Goal: Transaction & Acquisition: Purchase product/service

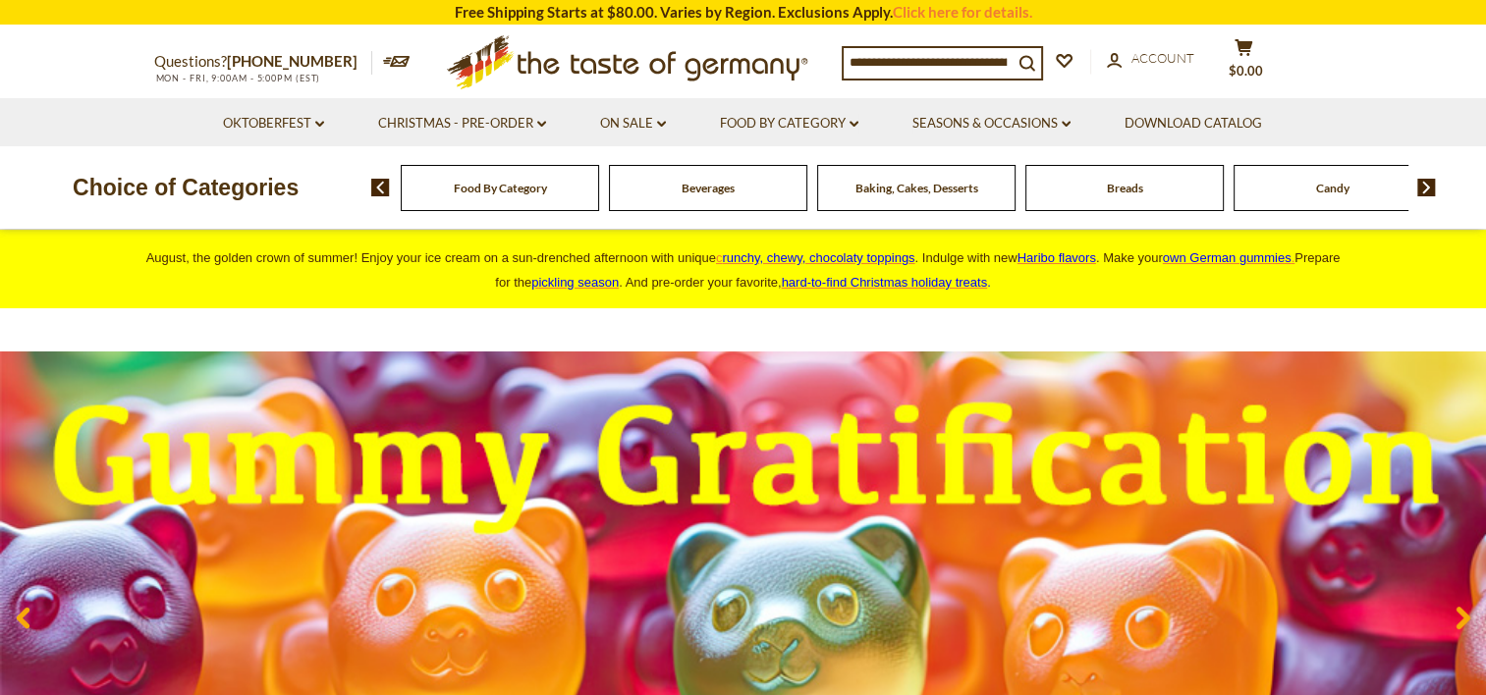
click at [518, 193] on span "Food By Category" at bounding box center [500, 188] width 93 height 15
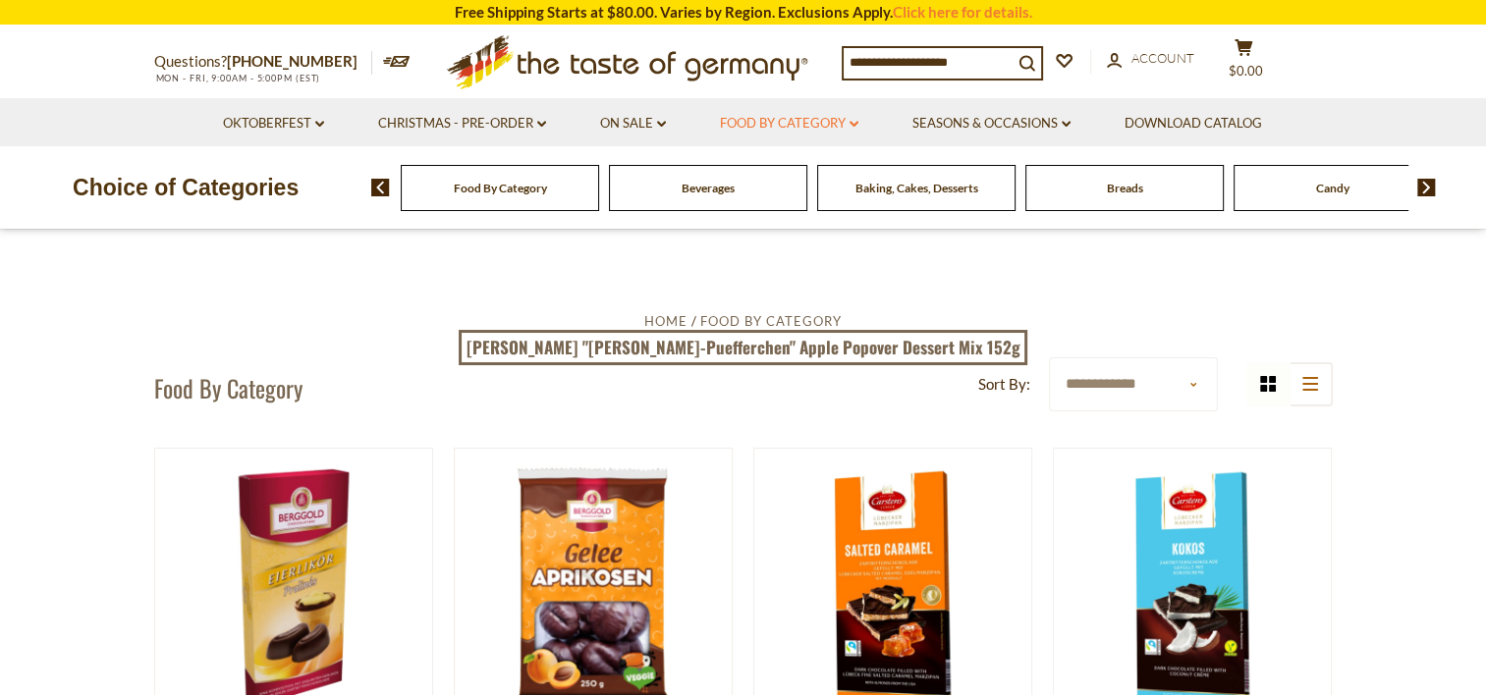
click at [838, 125] on link "Food By Category dropdown_arrow" at bounding box center [789, 124] width 138 height 22
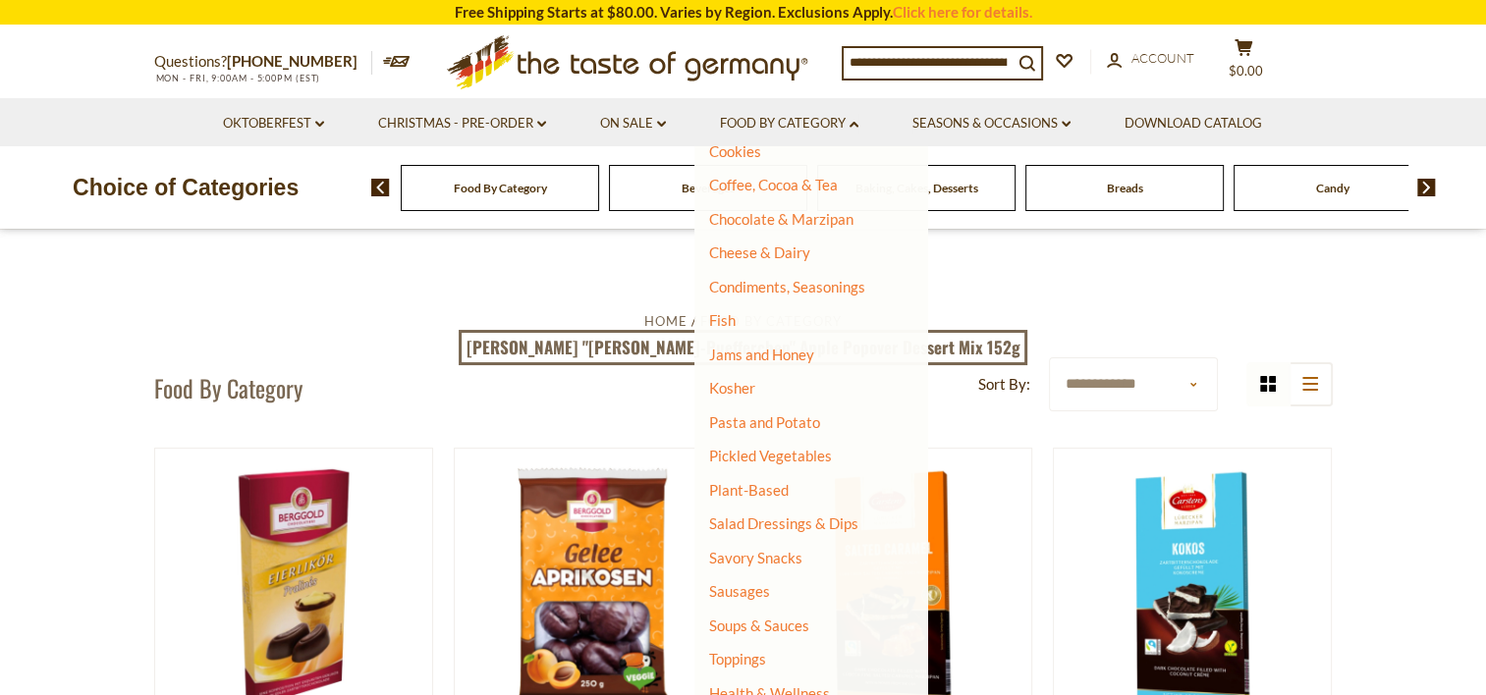
scroll to position [363, 0]
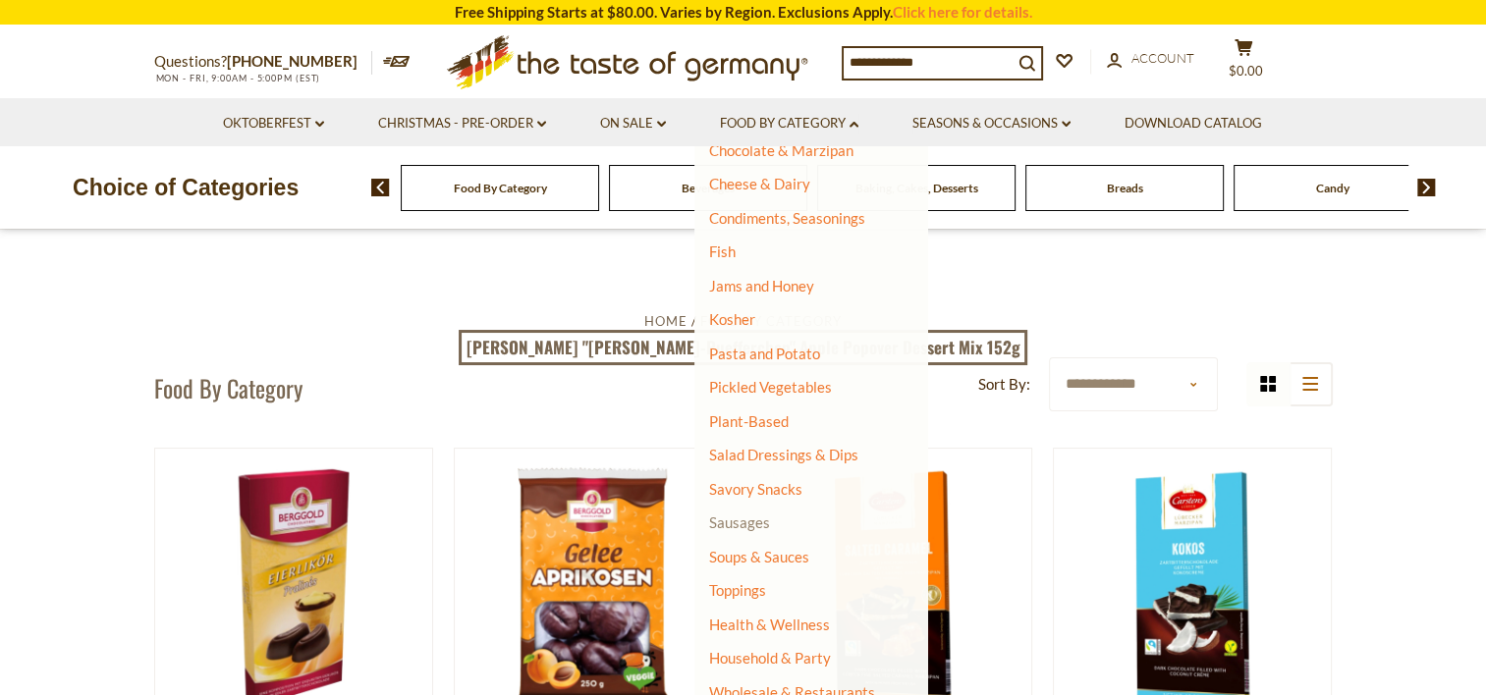
click at [741, 522] on link "Sausages" at bounding box center [739, 522] width 61 height 18
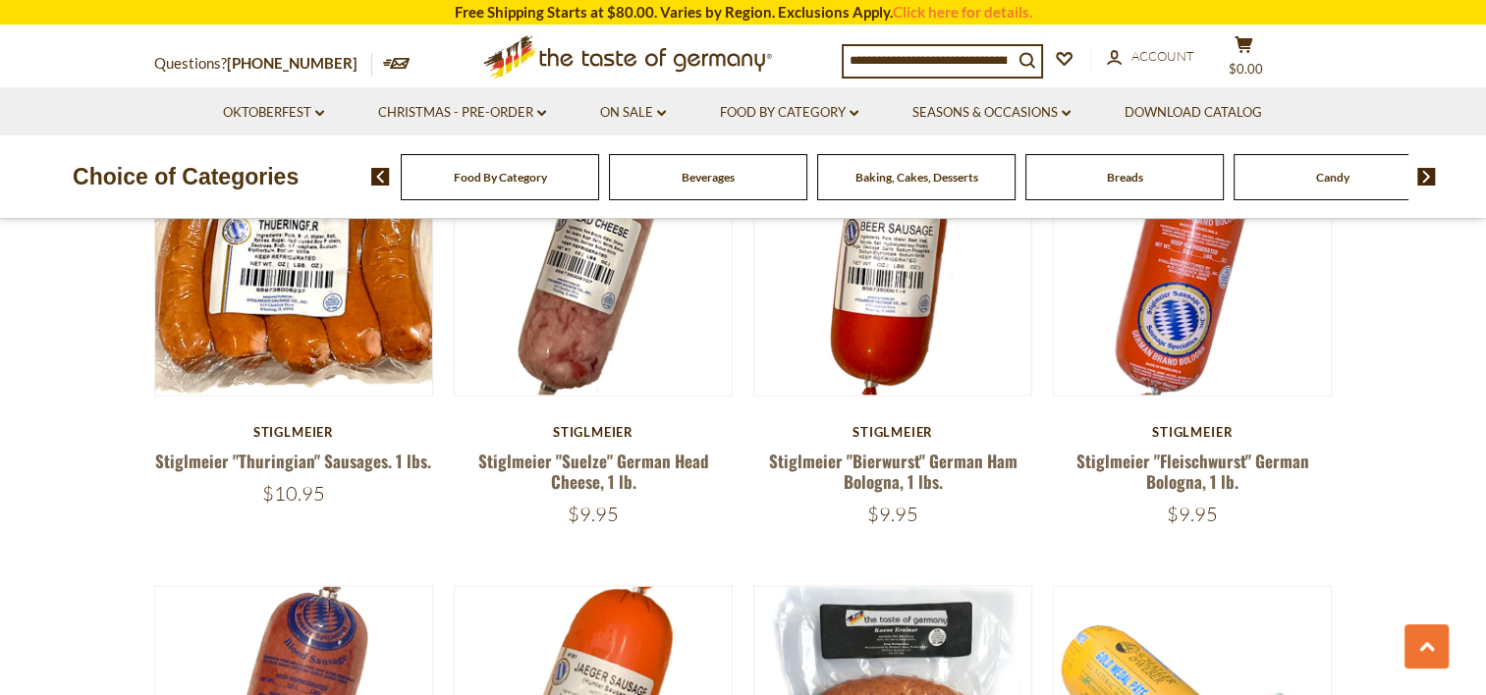
scroll to position [3142, 0]
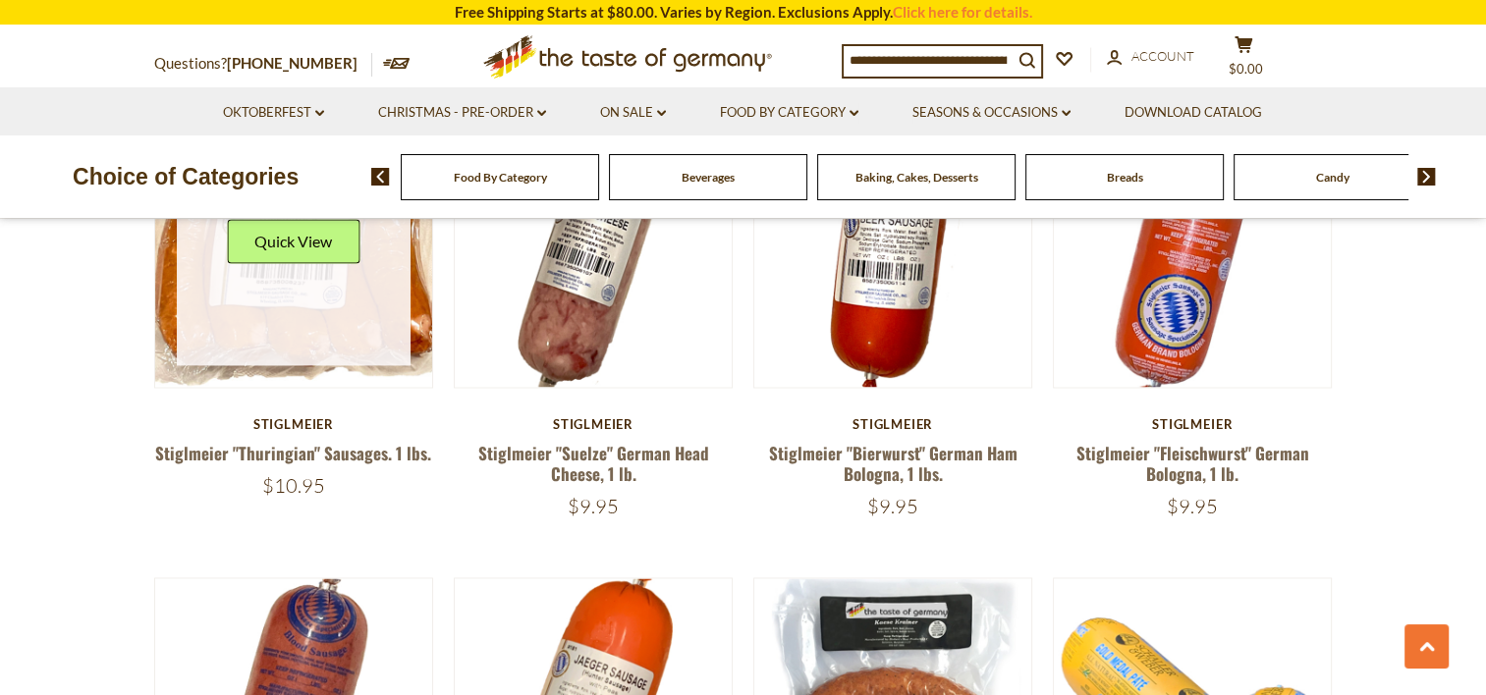
click at [304, 310] on link at bounding box center [294, 249] width 234 height 234
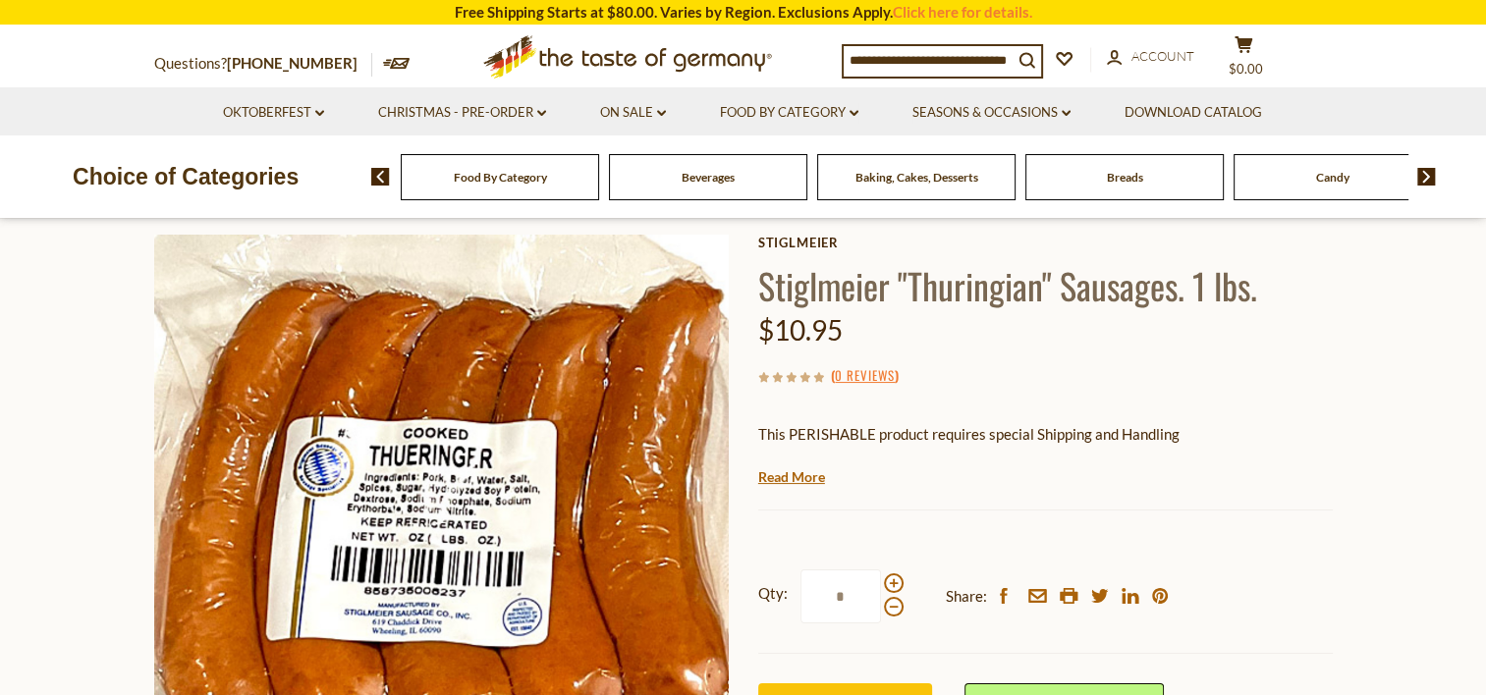
scroll to position [196, 0]
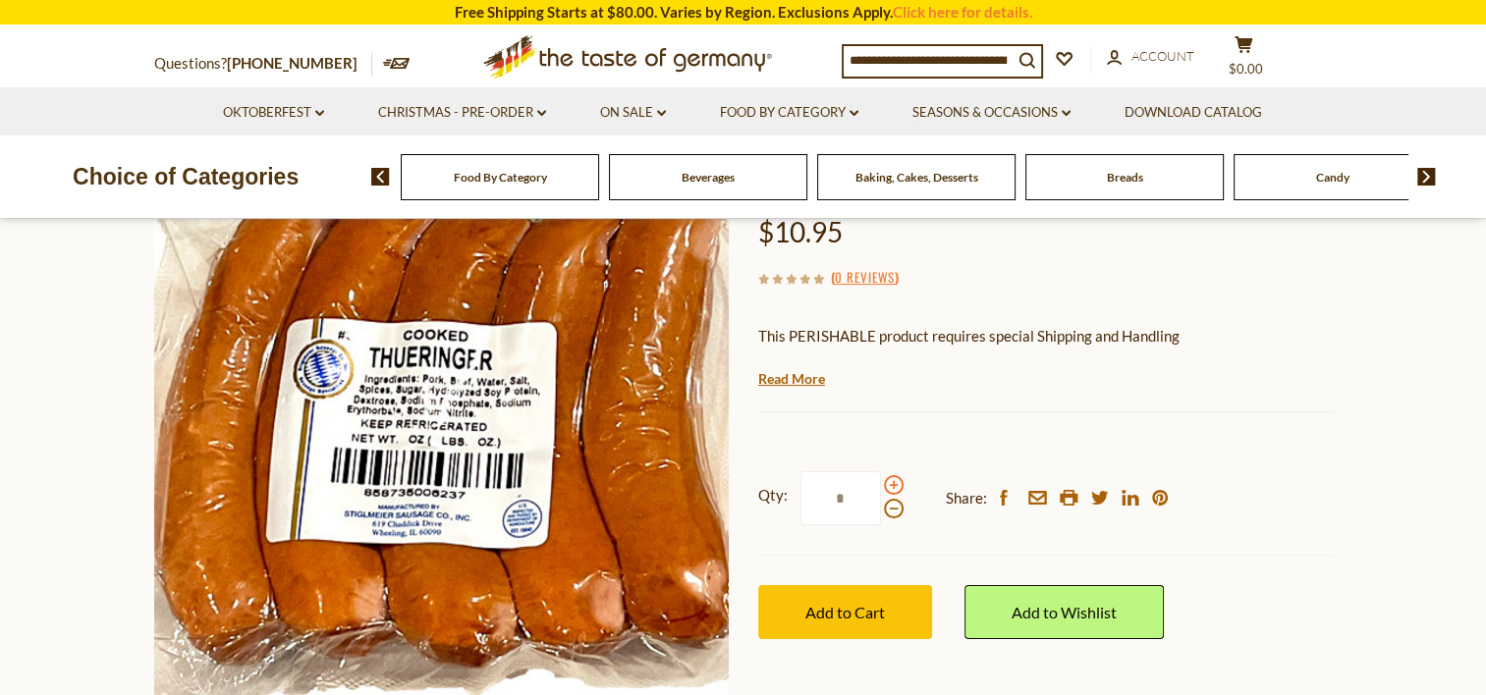
click at [891, 487] on span at bounding box center [894, 485] width 20 height 20
click at [881, 487] on input "*" at bounding box center [840, 498] width 81 height 54
type input "*"
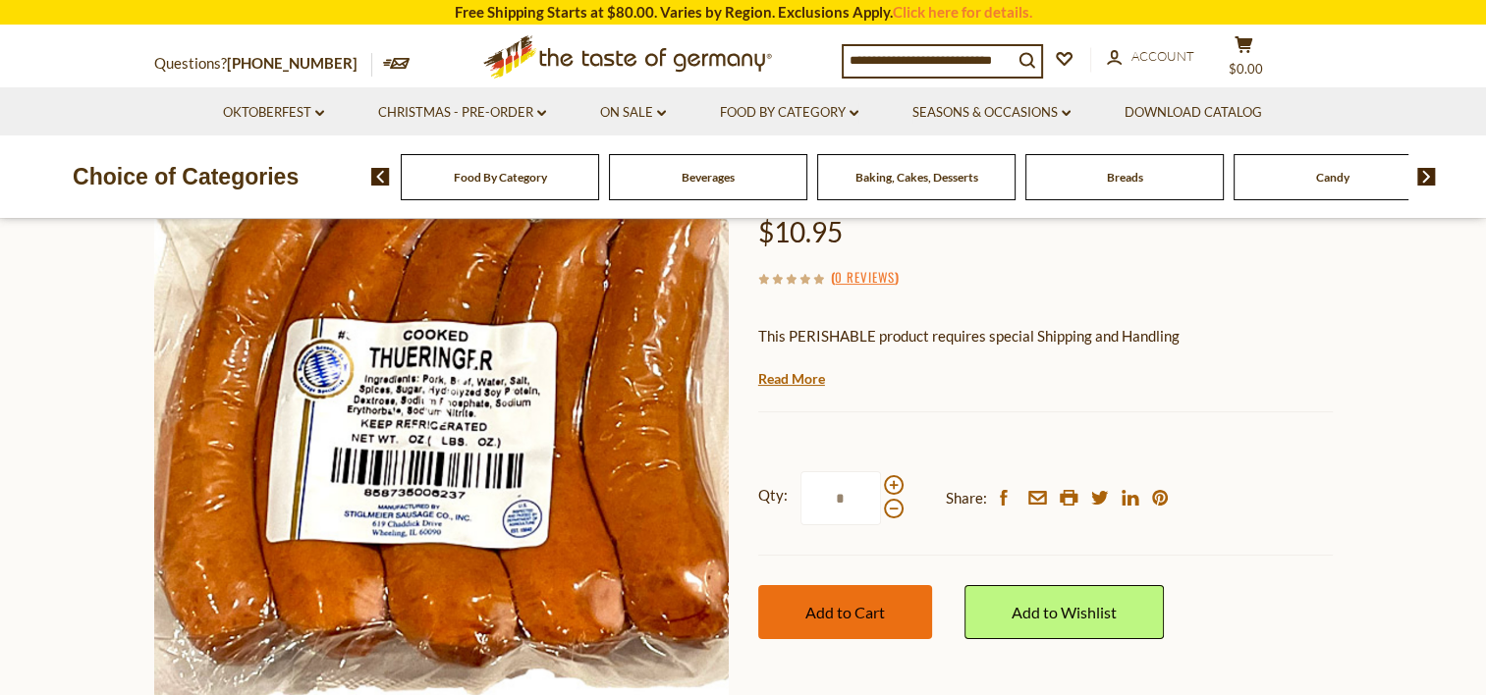
click at [894, 617] on button "Add to Cart" at bounding box center [845, 612] width 174 height 54
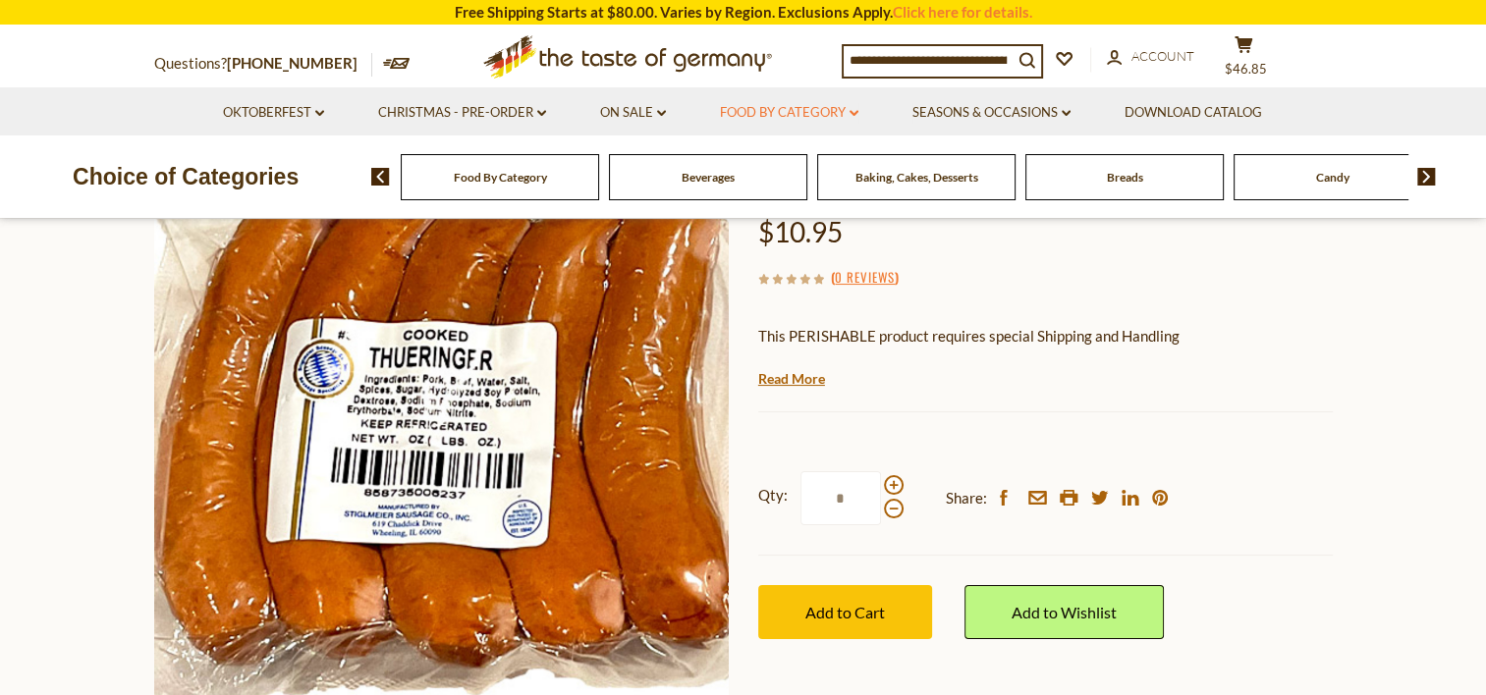
click at [812, 110] on link "Food By Category dropdown_arrow" at bounding box center [789, 113] width 138 height 22
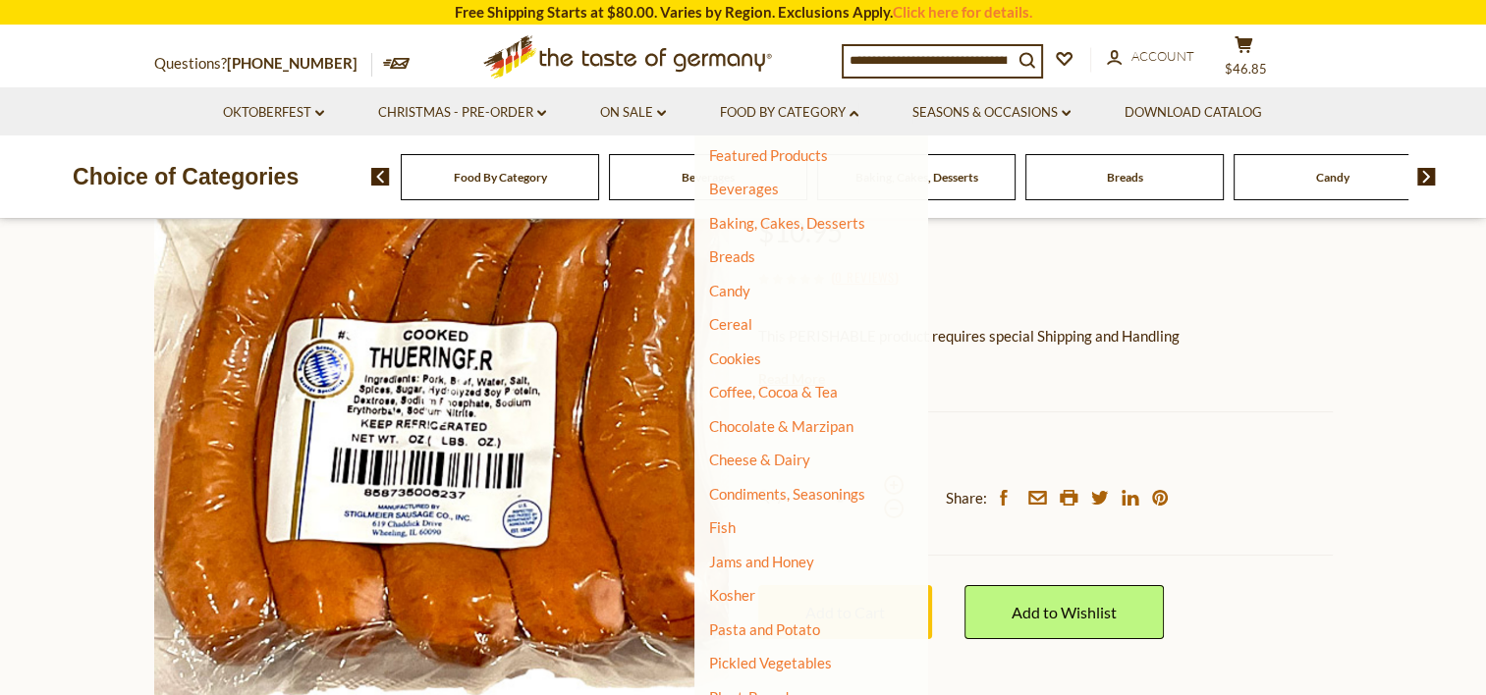
scroll to position [363, 0]
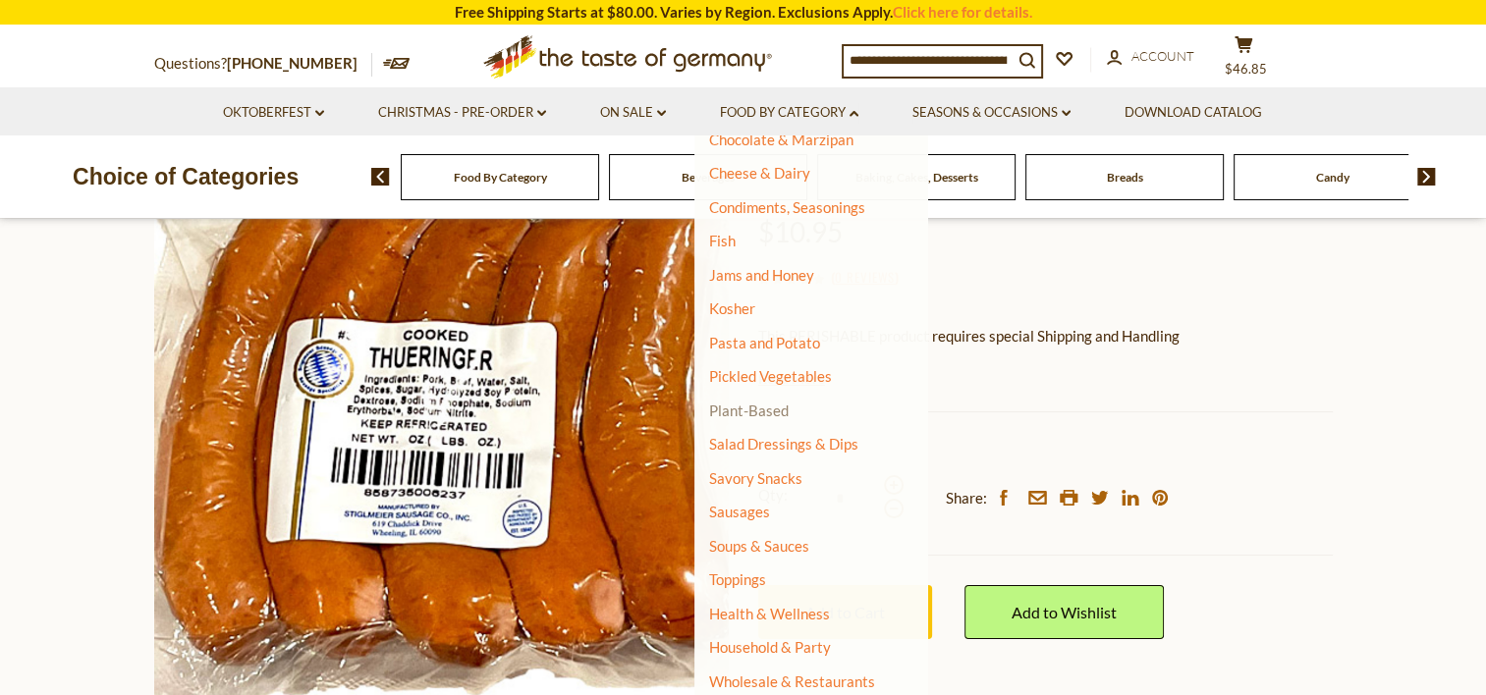
click at [784, 410] on link "Plant-Based" at bounding box center [749, 411] width 80 height 18
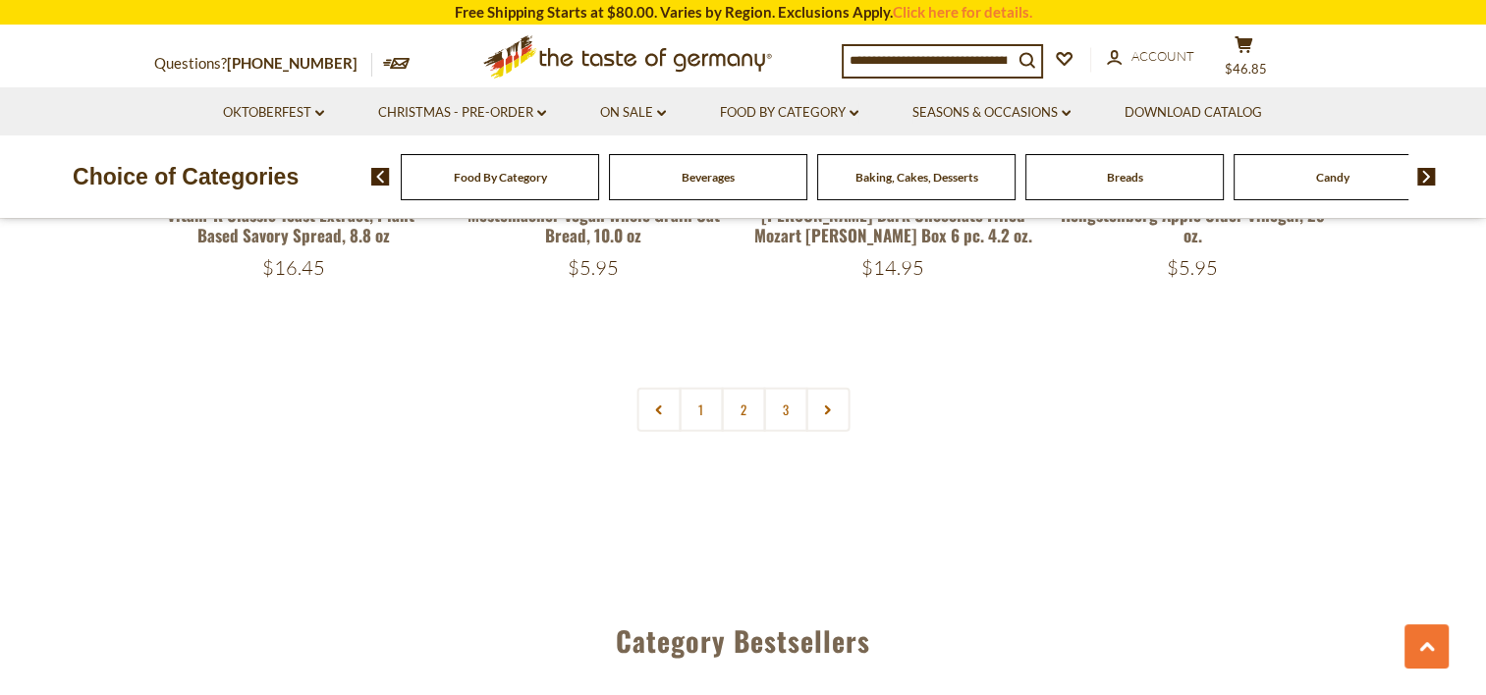
scroll to position [4516, 0]
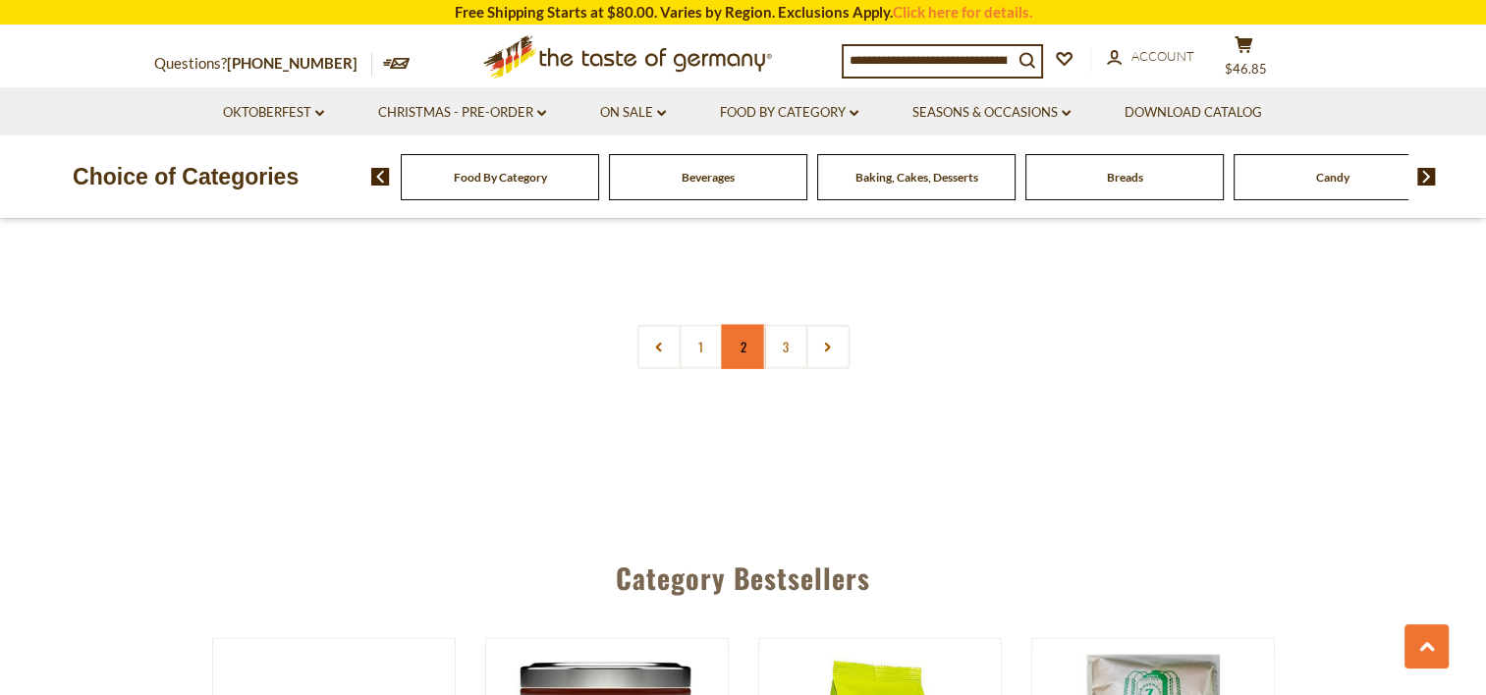
click at [743, 325] on link "2" at bounding box center [743, 347] width 44 height 44
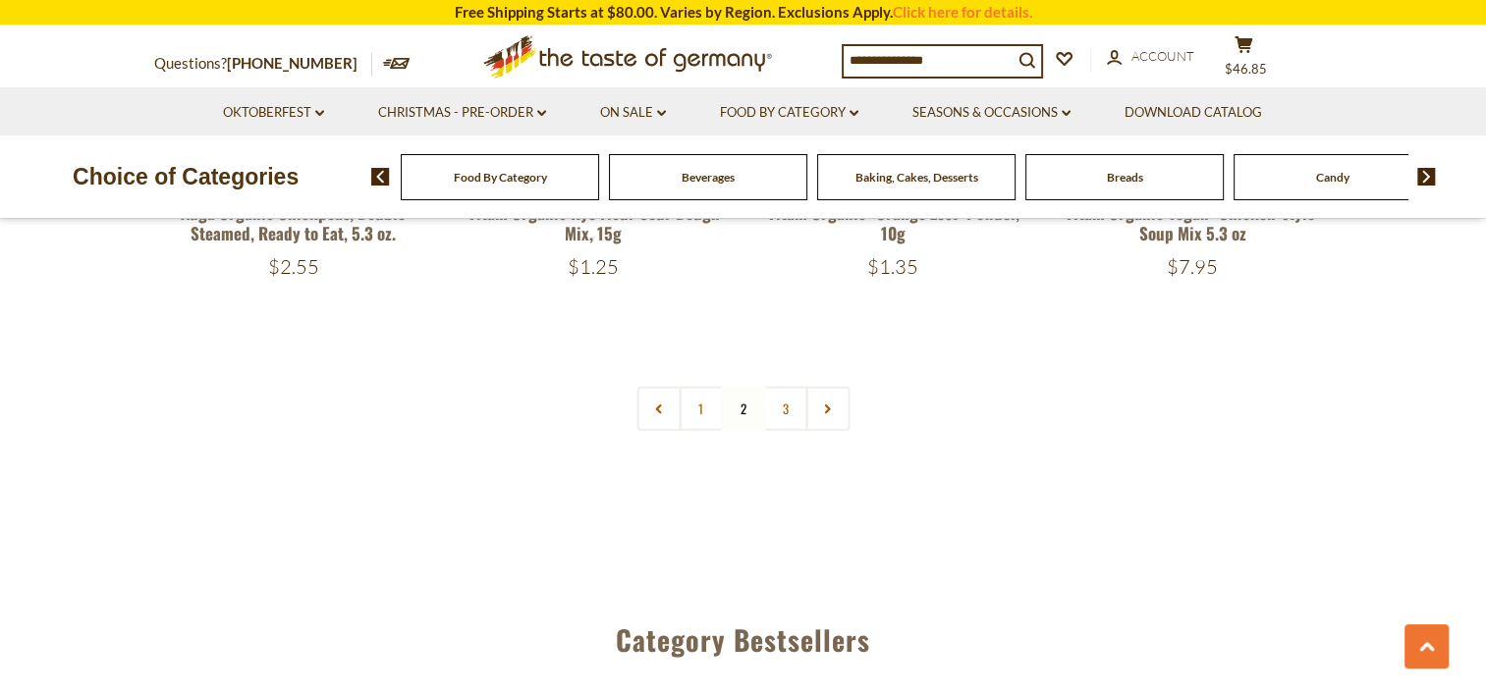
scroll to position [4481, 0]
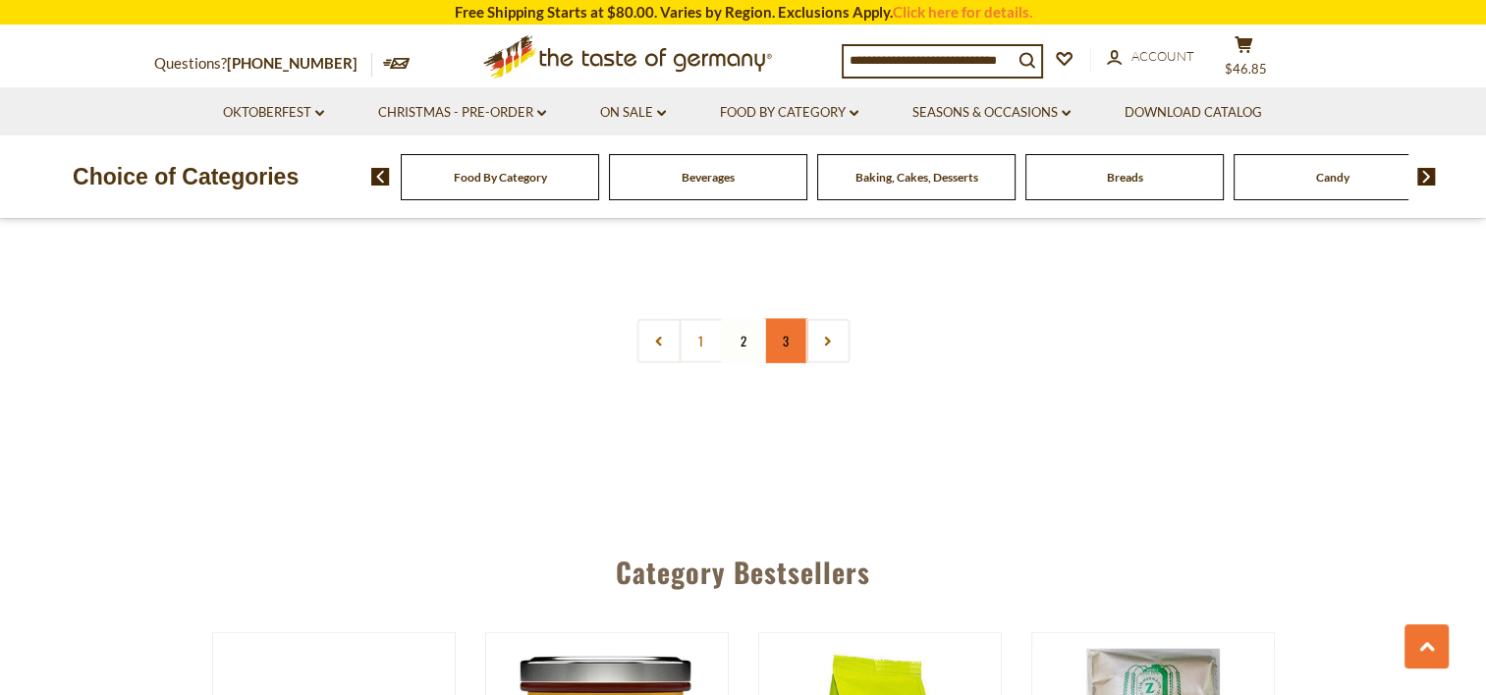
click at [781, 340] on link "3" at bounding box center [785, 341] width 44 height 44
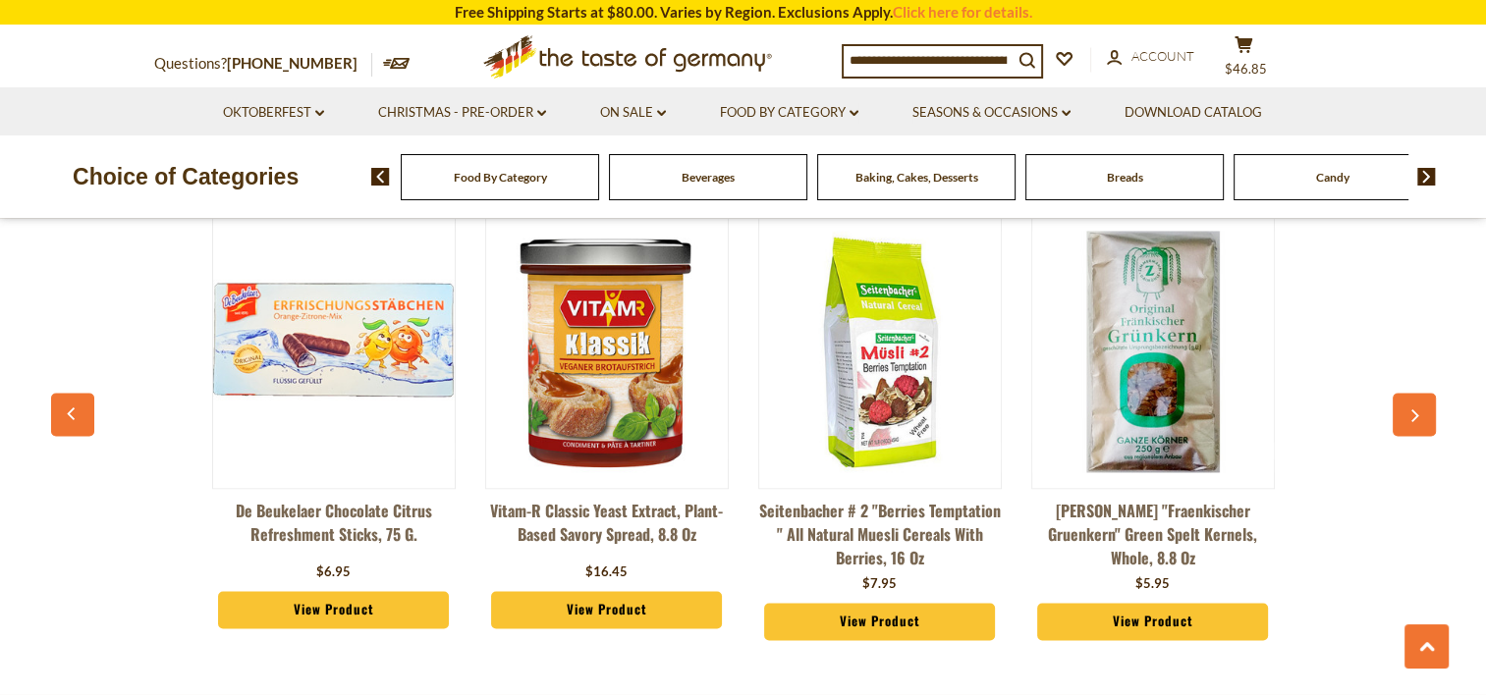
scroll to position [2910, 0]
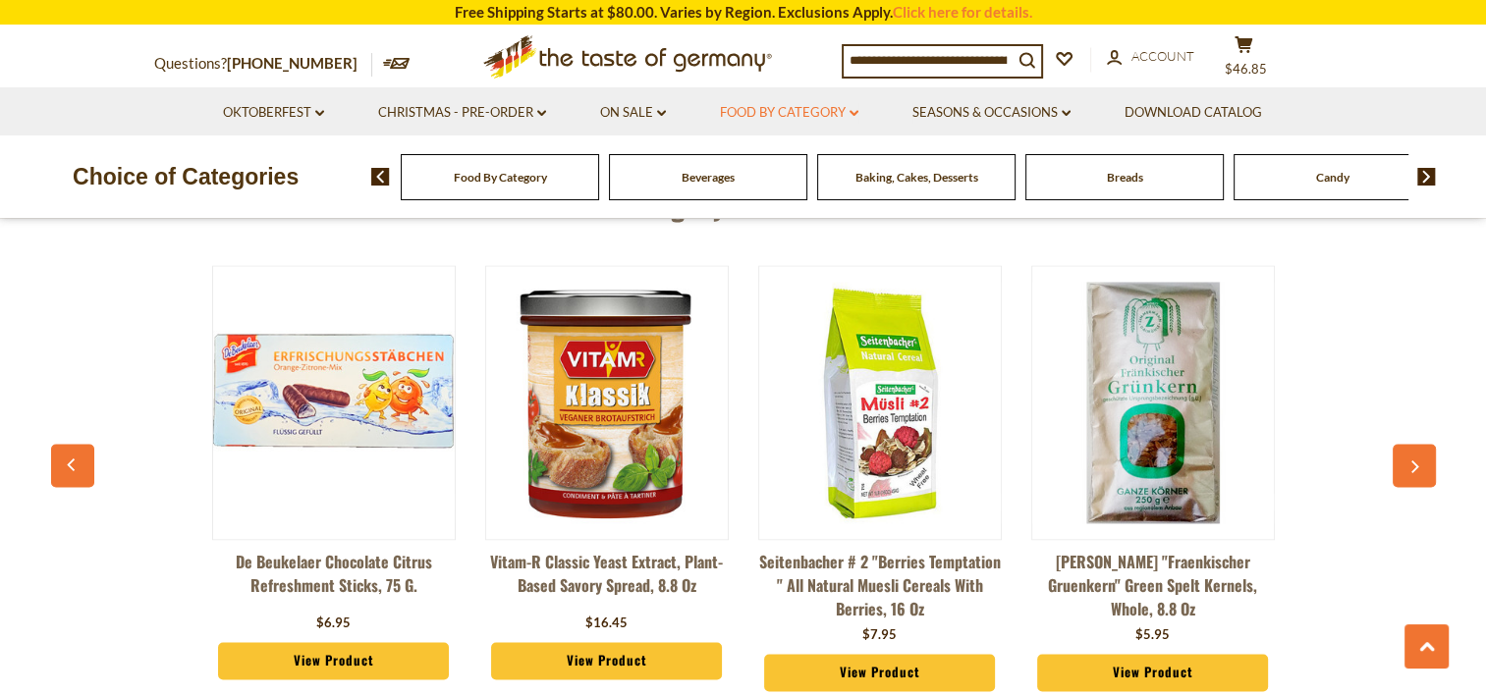
click at [827, 114] on link "Food By Category dropdown_arrow" at bounding box center [789, 113] width 138 height 22
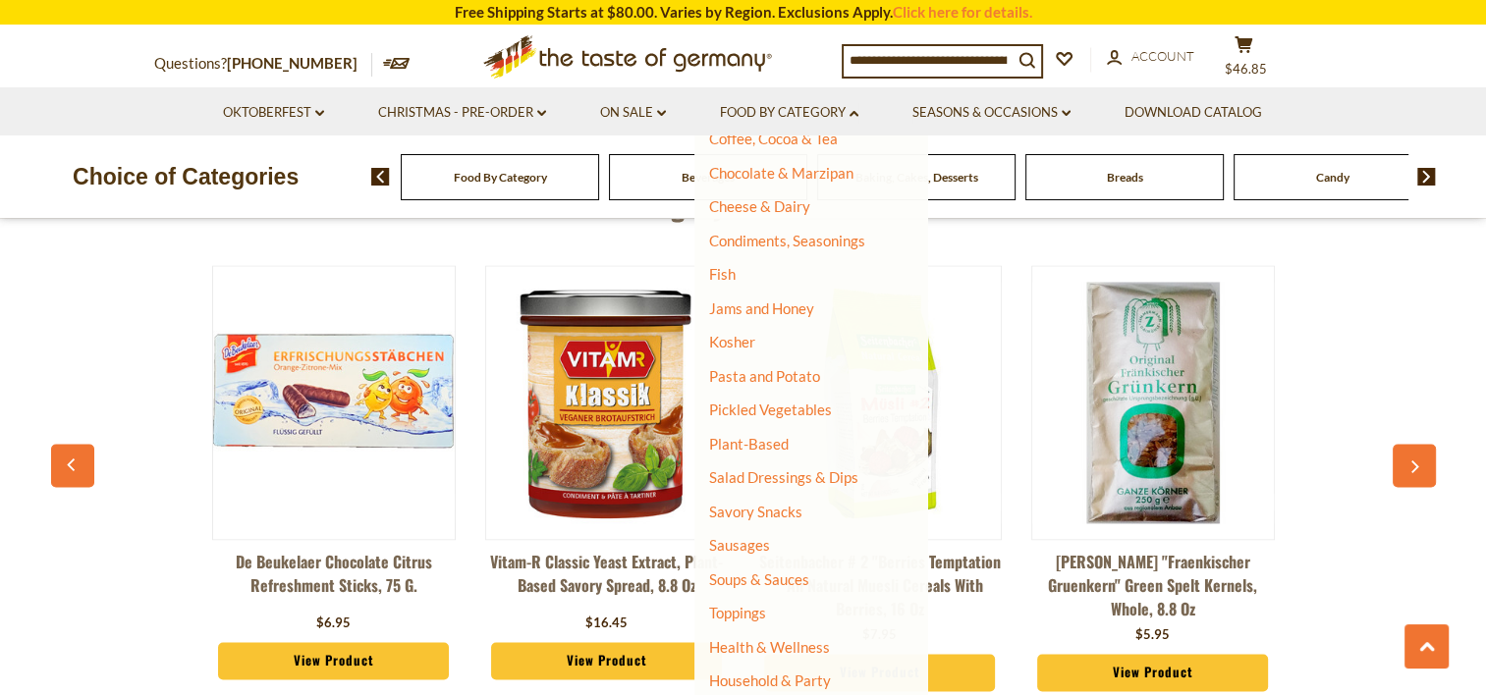
scroll to position [363, 0]
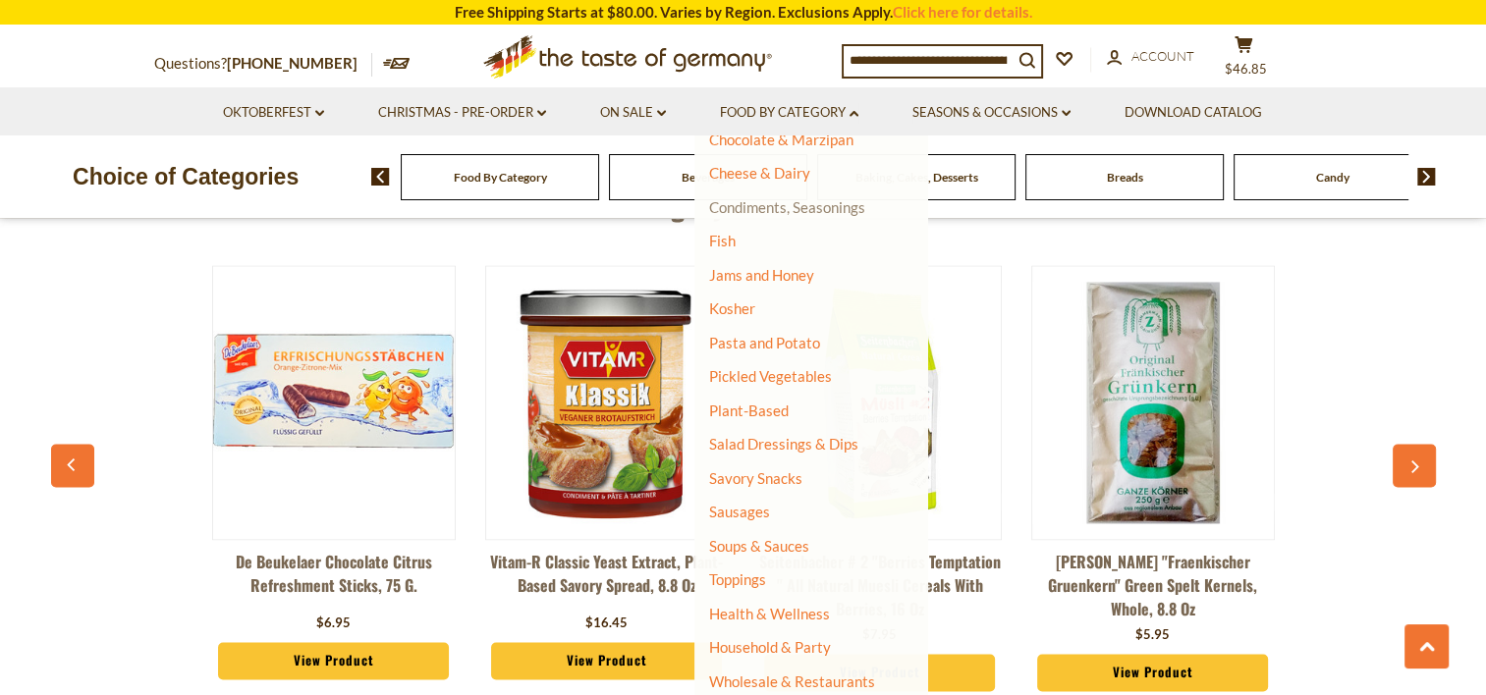
click at [774, 210] on link "Condiments, Seasonings" at bounding box center [787, 207] width 156 height 18
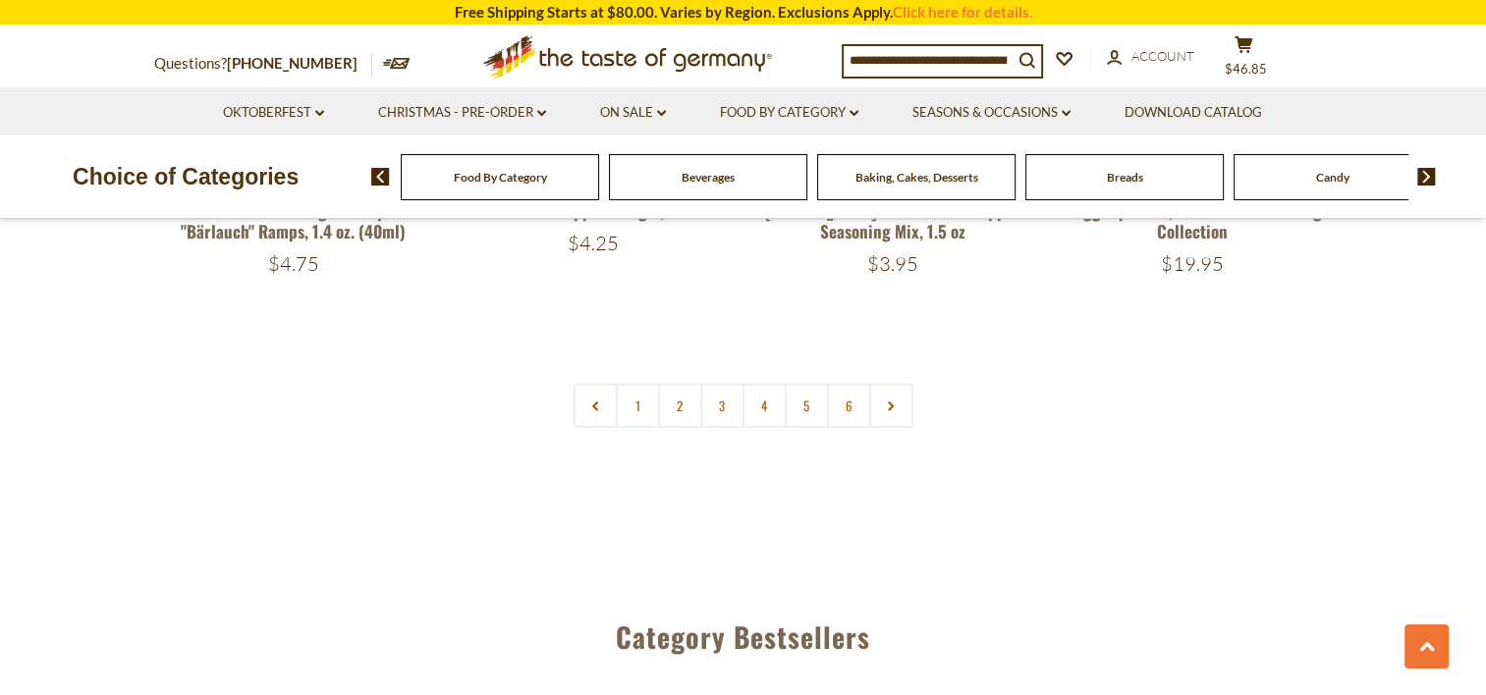
scroll to position [4811, 0]
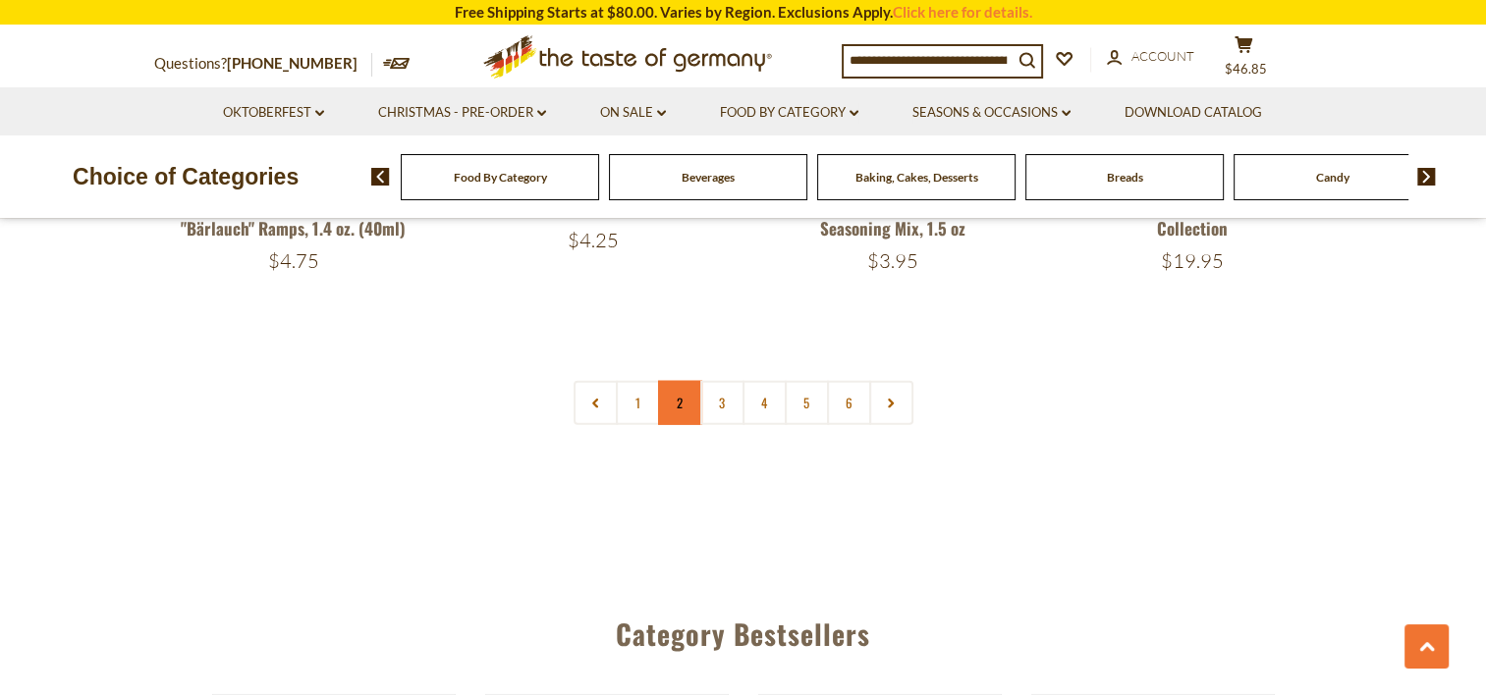
click at [674, 381] on link "2" at bounding box center [680, 403] width 44 height 44
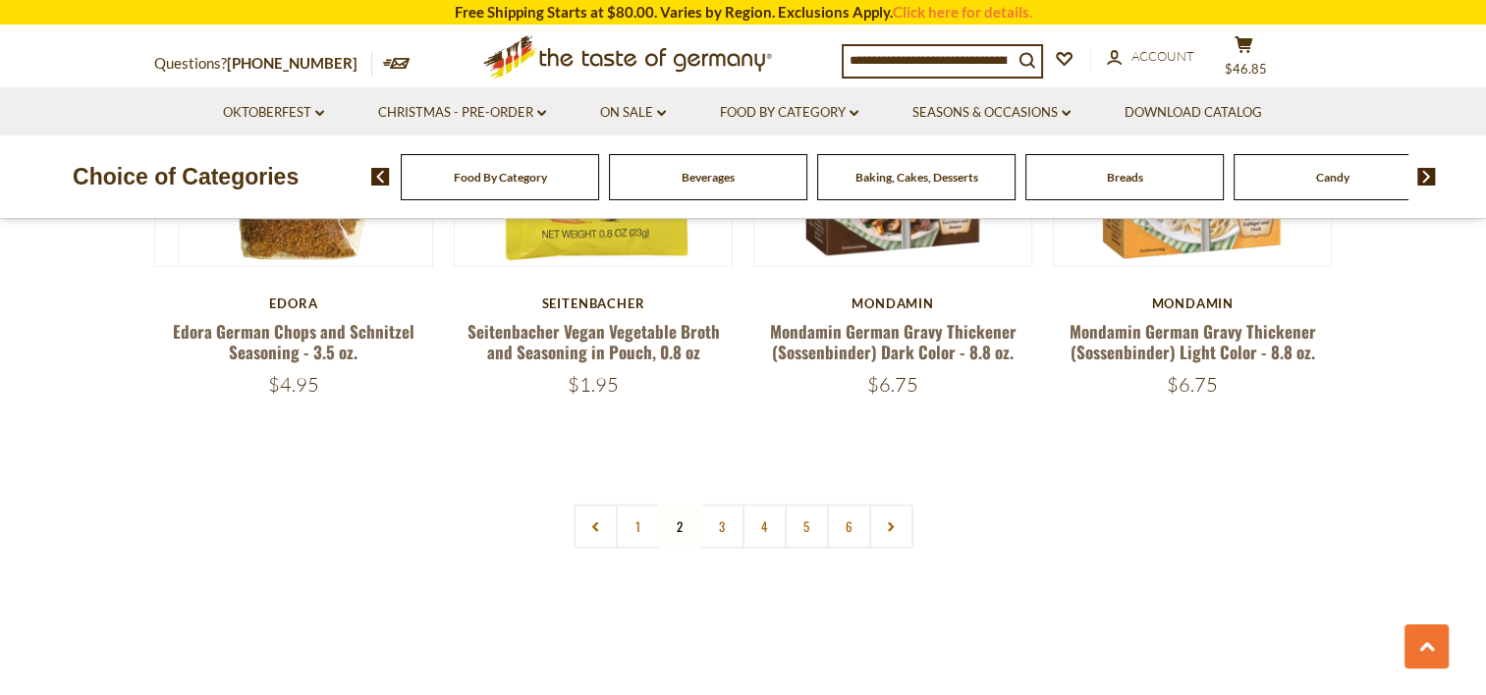
scroll to position [4656, 0]
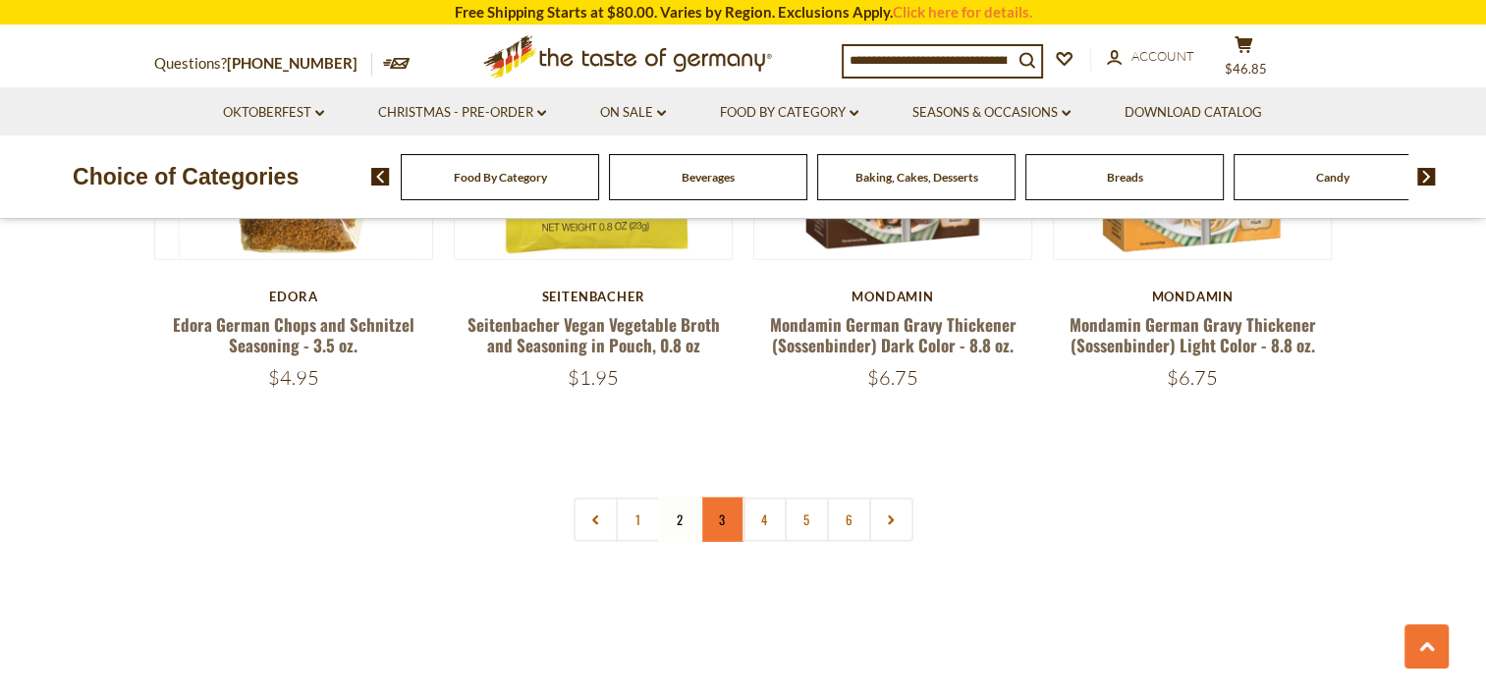
click at [722, 498] on link "3" at bounding box center [722, 520] width 44 height 44
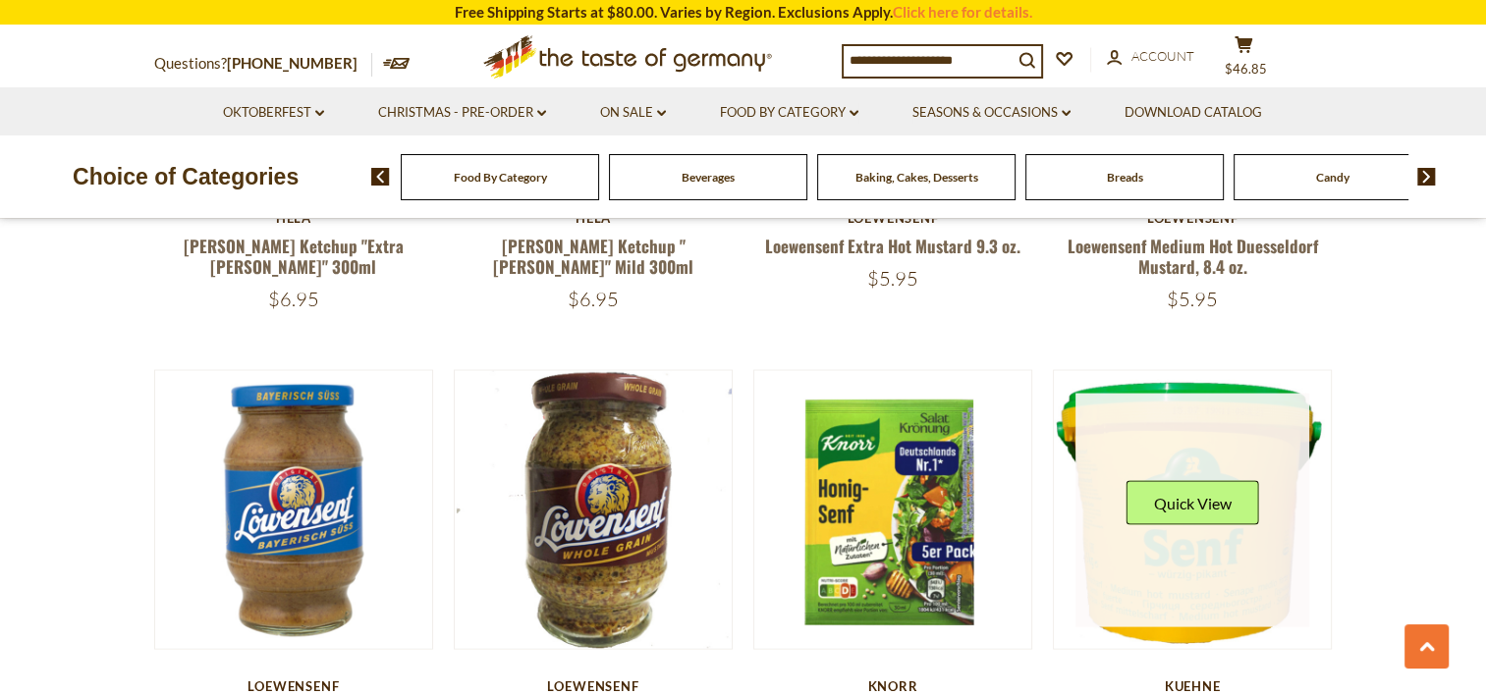
scroll to position [3870, 0]
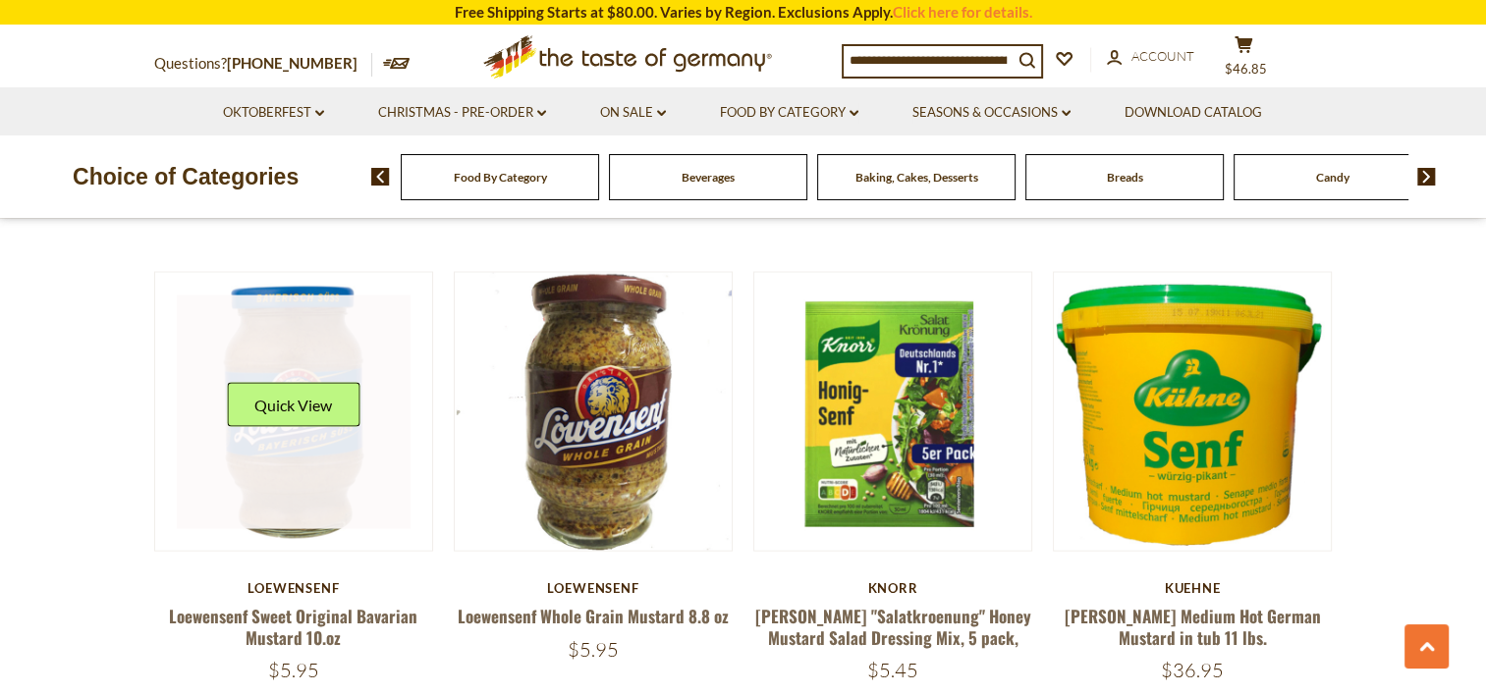
click at [336, 448] on link at bounding box center [294, 413] width 234 height 234
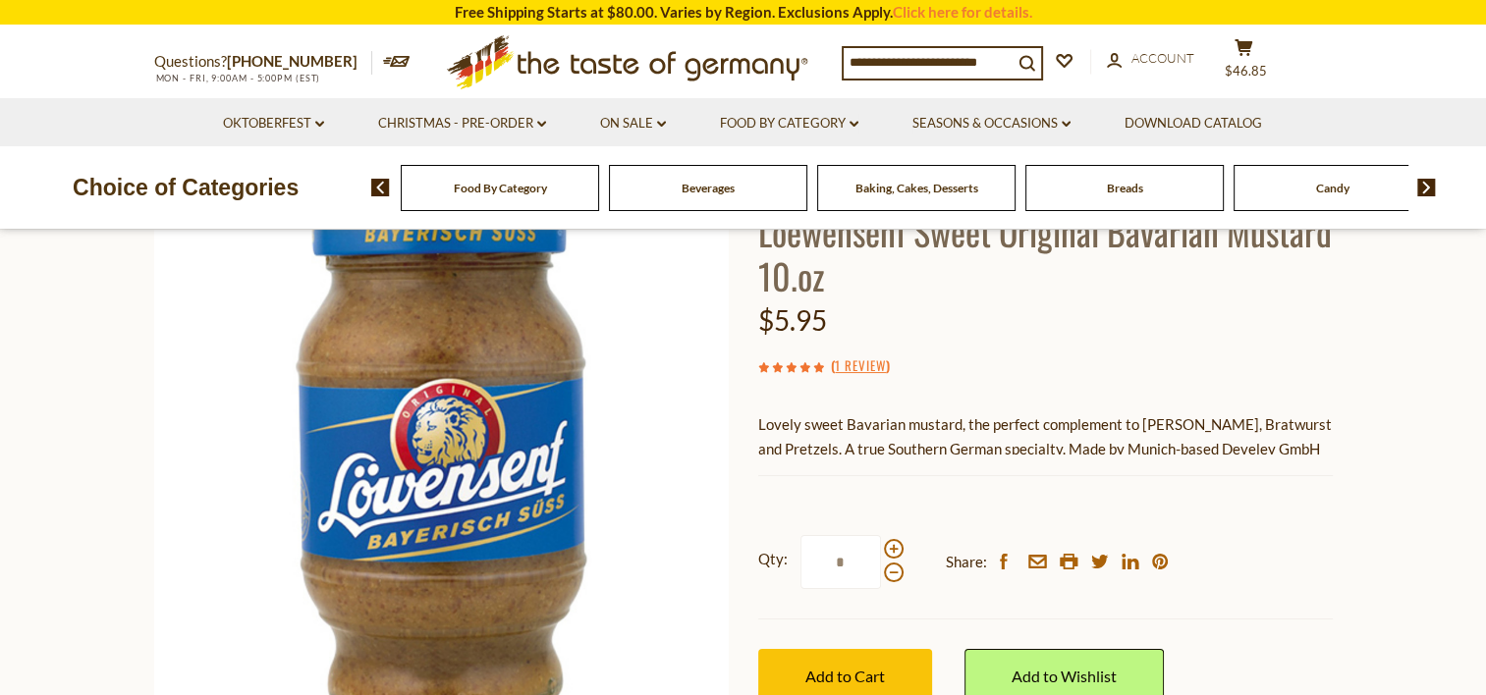
scroll to position [196, 0]
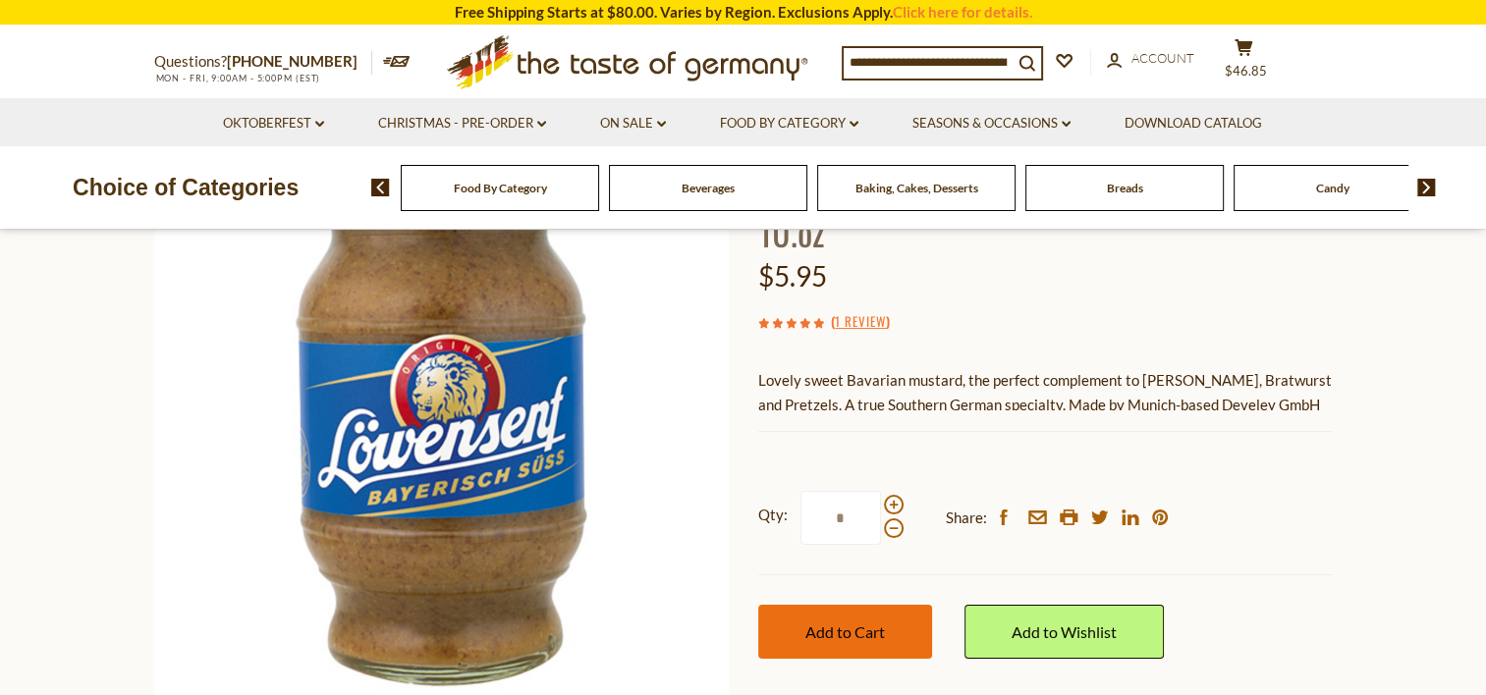
click at [887, 626] on button "Add to Cart" at bounding box center [845, 632] width 174 height 54
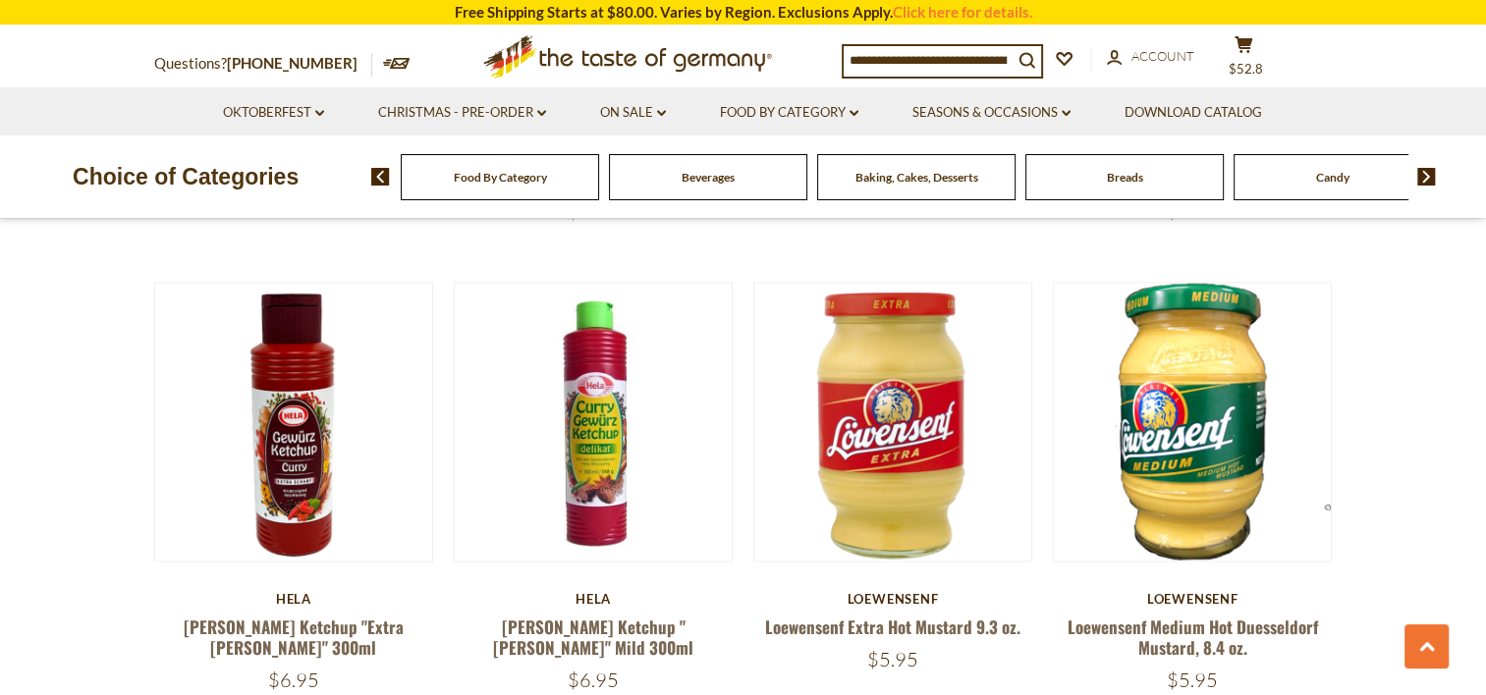
scroll to position [3379, 0]
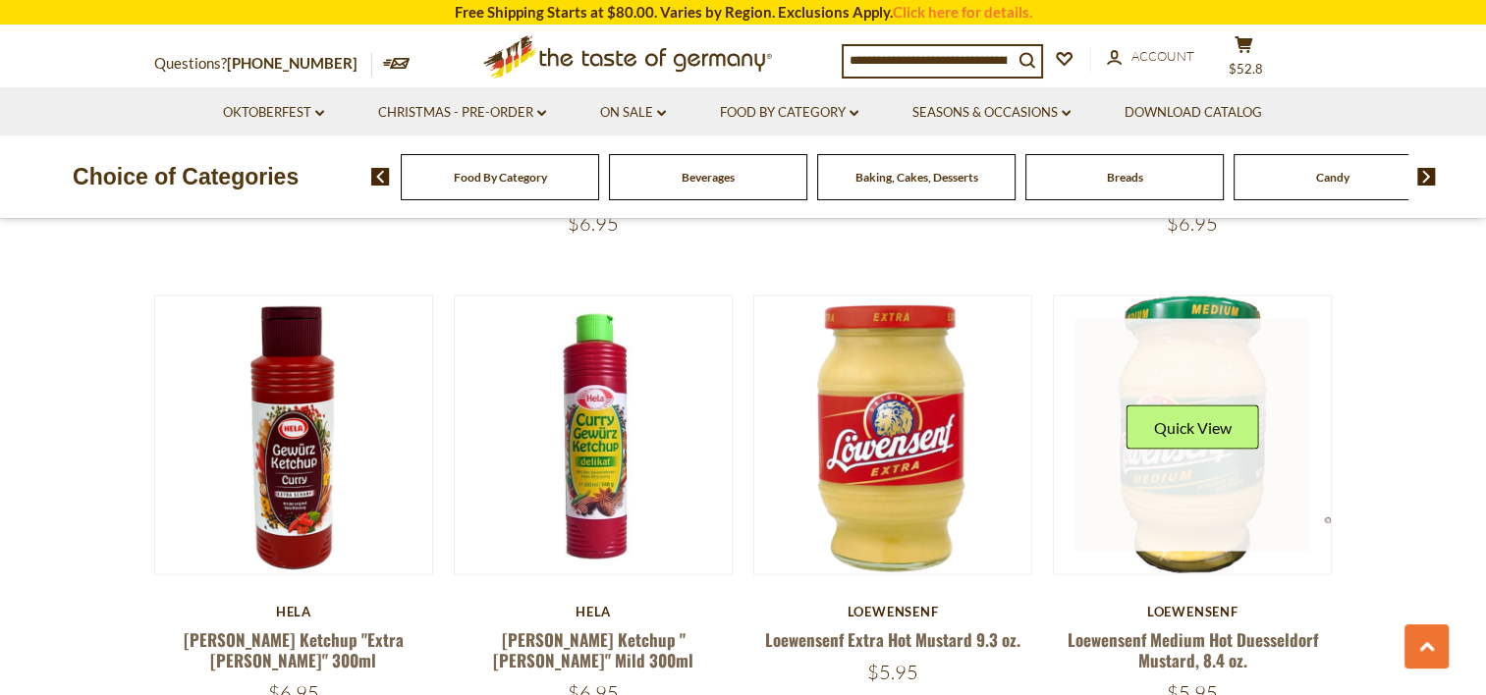
click at [1166, 444] on link at bounding box center [1192, 435] width 234 height 234
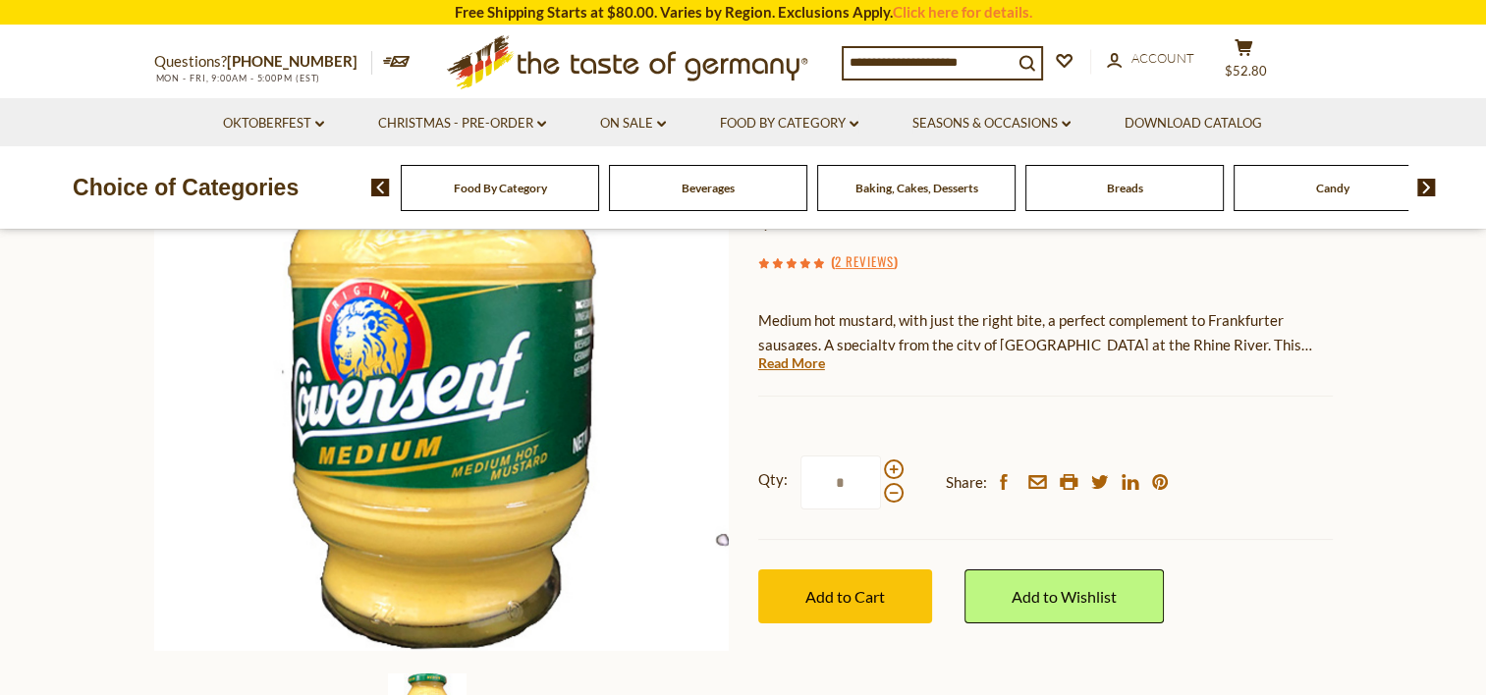
scroll to position [295, 0]
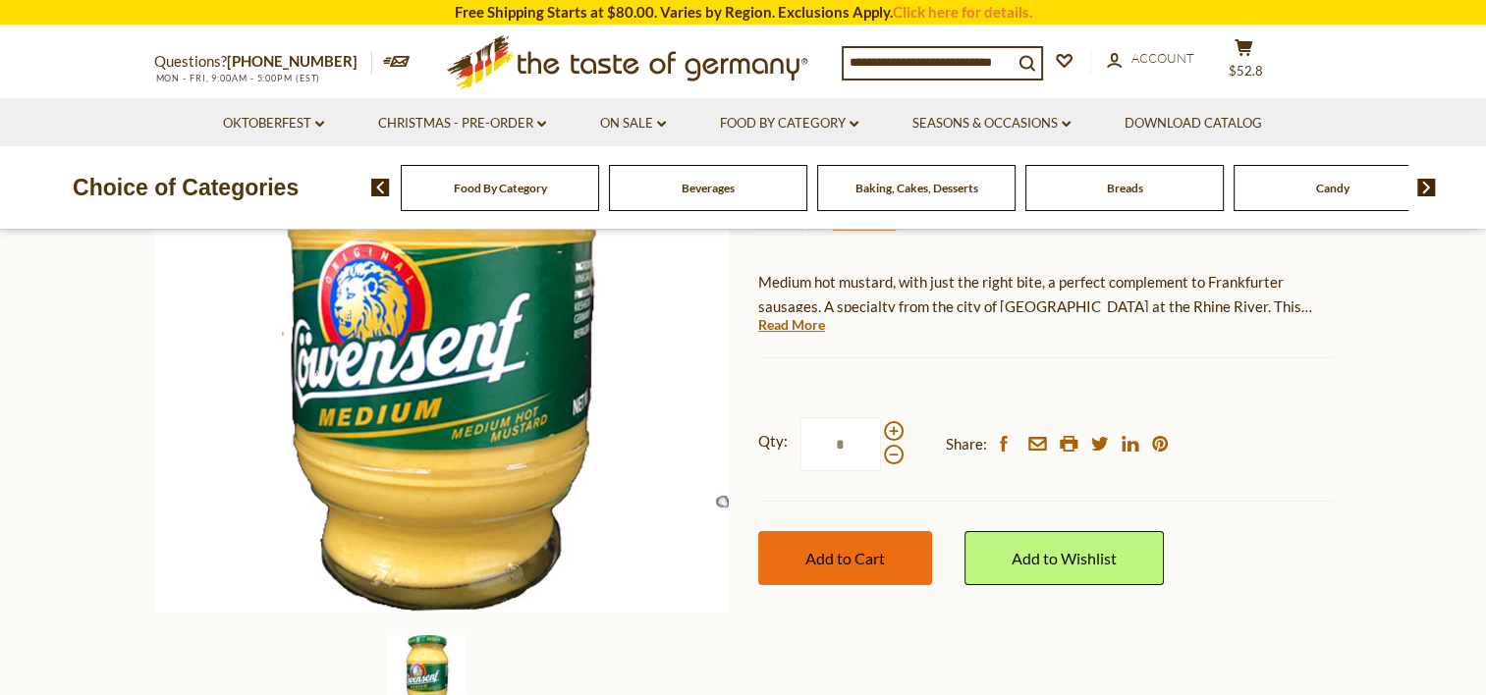
click at [853, 564] on span "Add to Cart" at bounding box center [845, 558] width 80 height 19
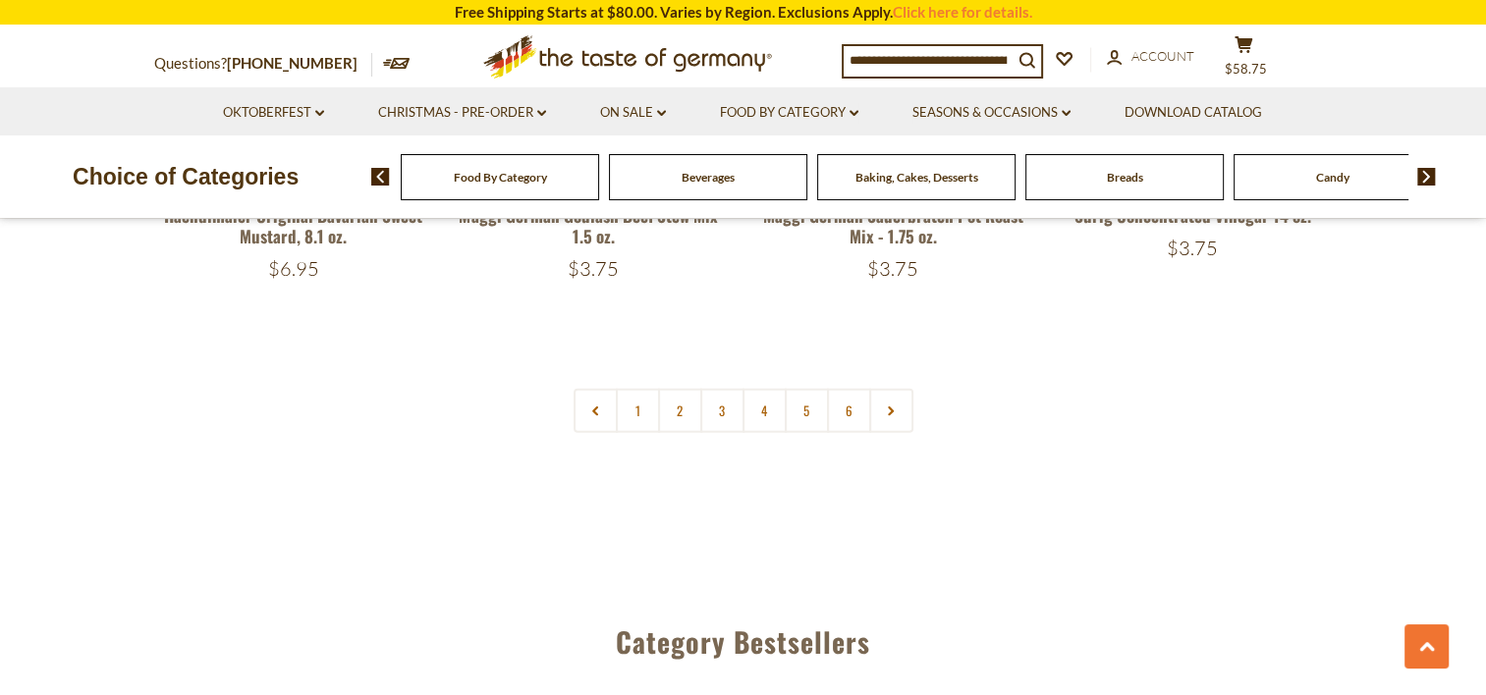
scroll to position [4754, 0]
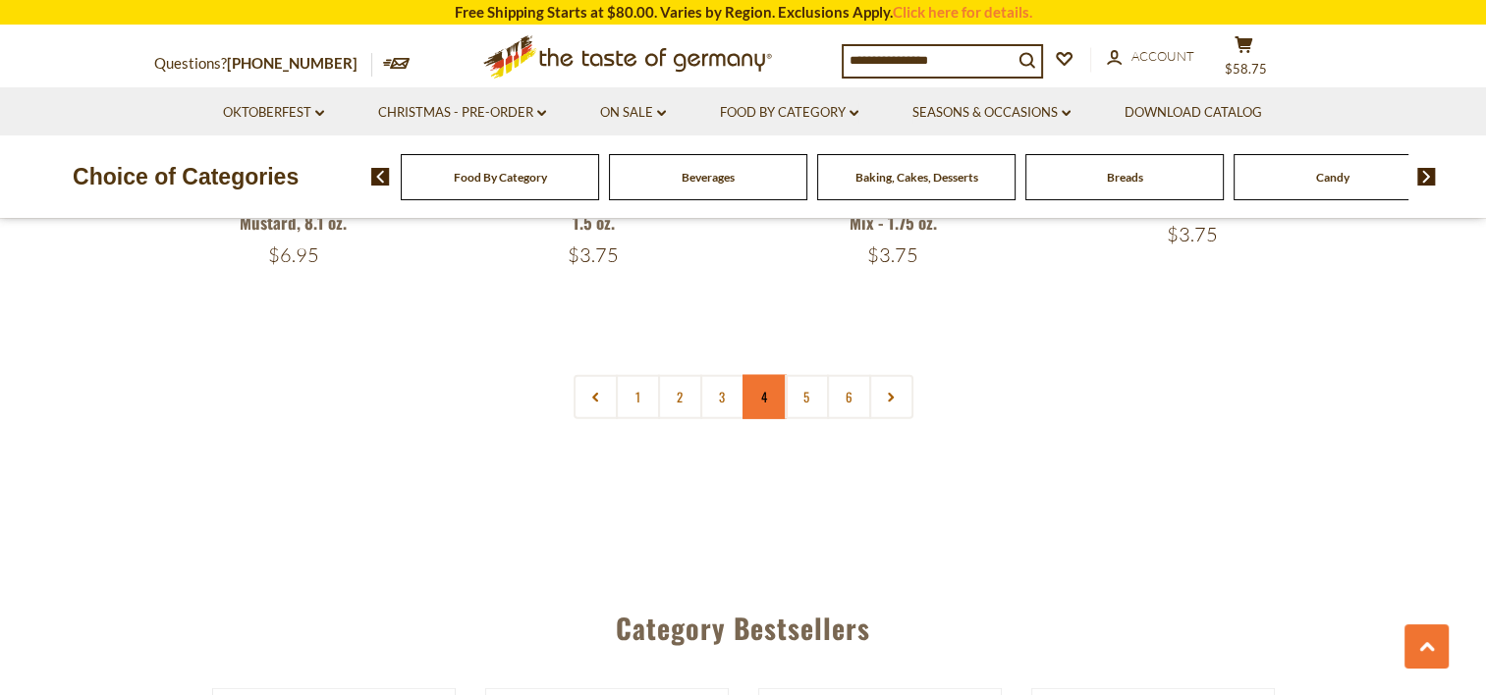
click at [762, 375] on link "4" at bounding box center [764, 397] width 44 height 44
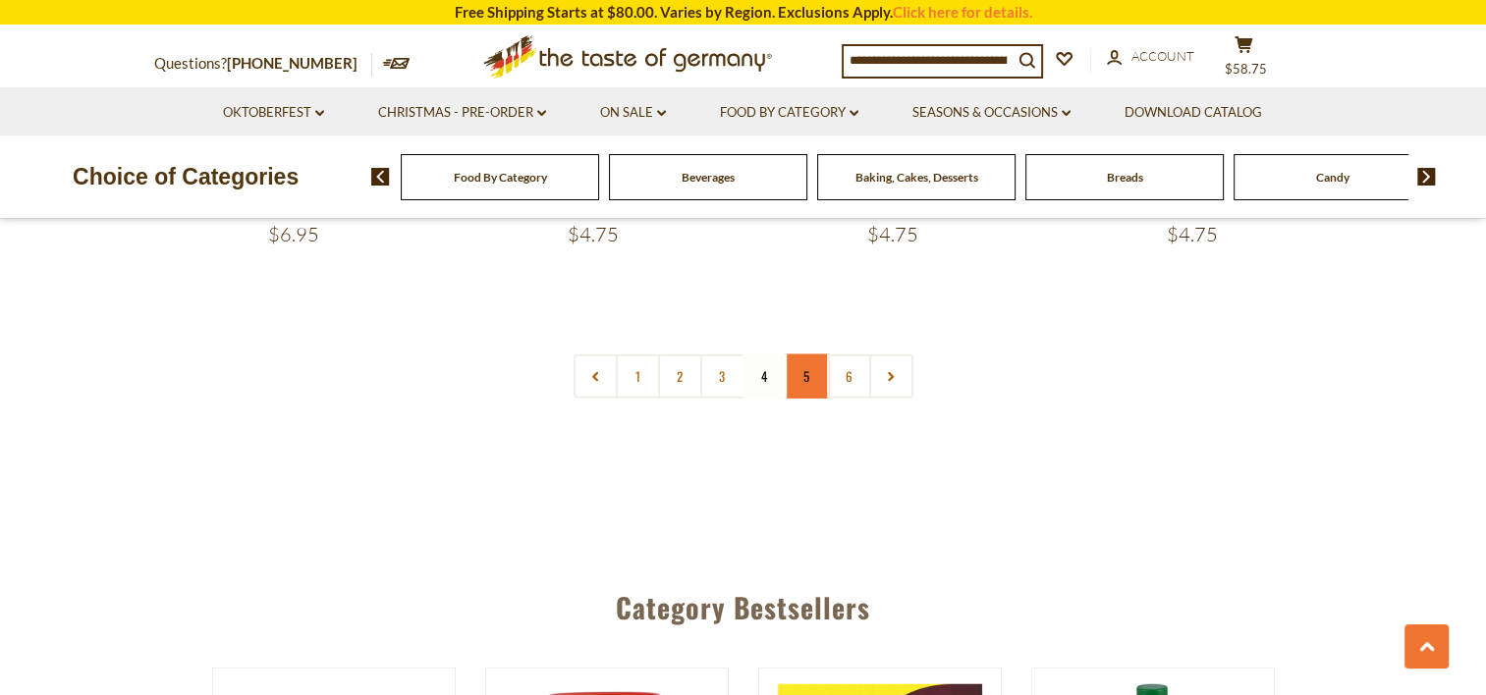
click at [813, 355] on link "5" at bounding box center [806, 376] width 44 height 44
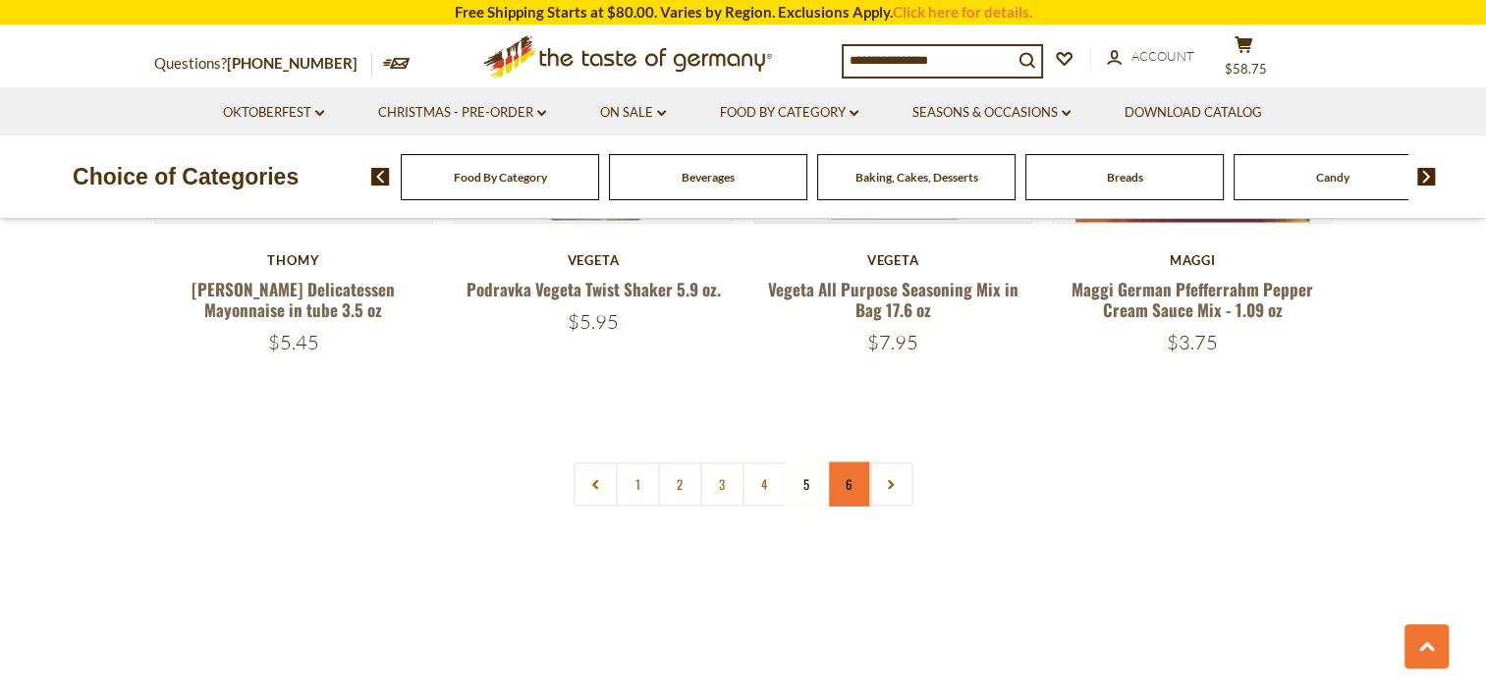
click at [829, 462] on link "6" at bounding box center [849, 484] width 44 height 44
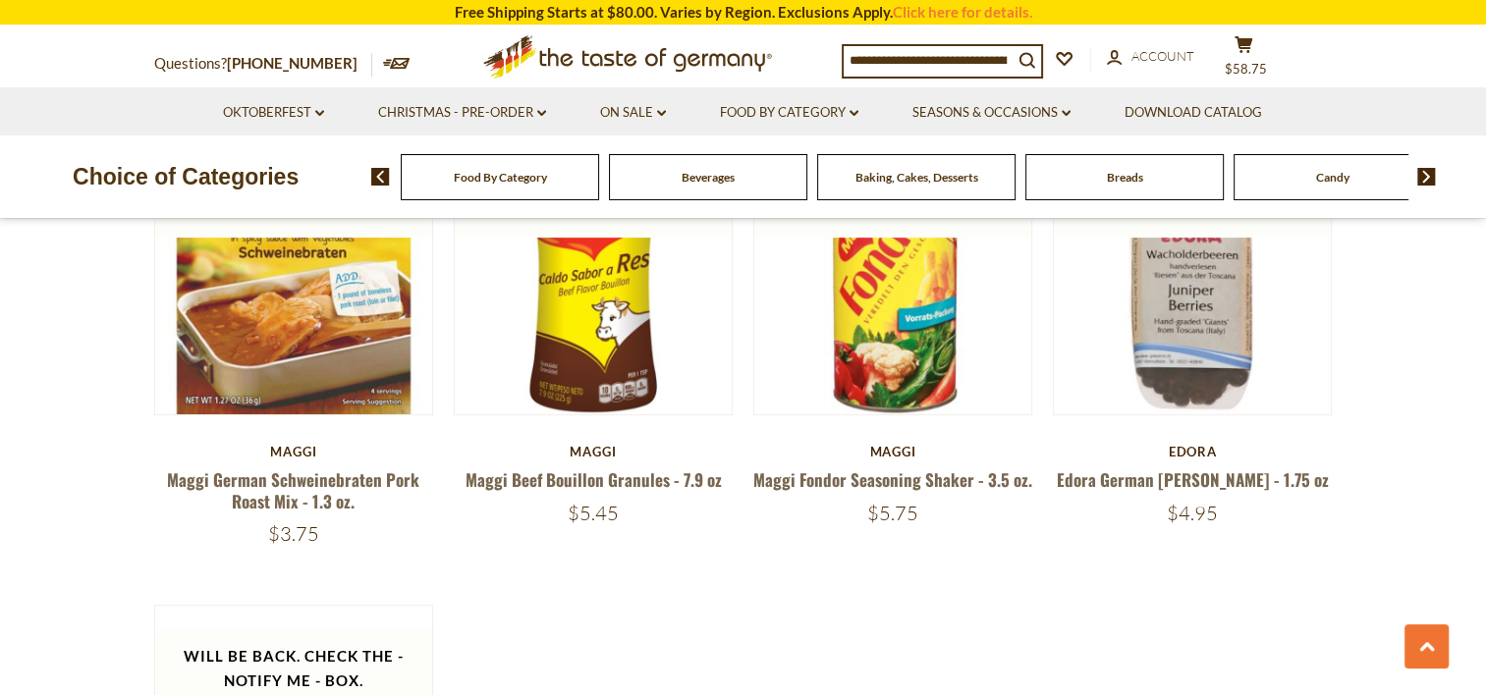
scroll to position [630, 0]
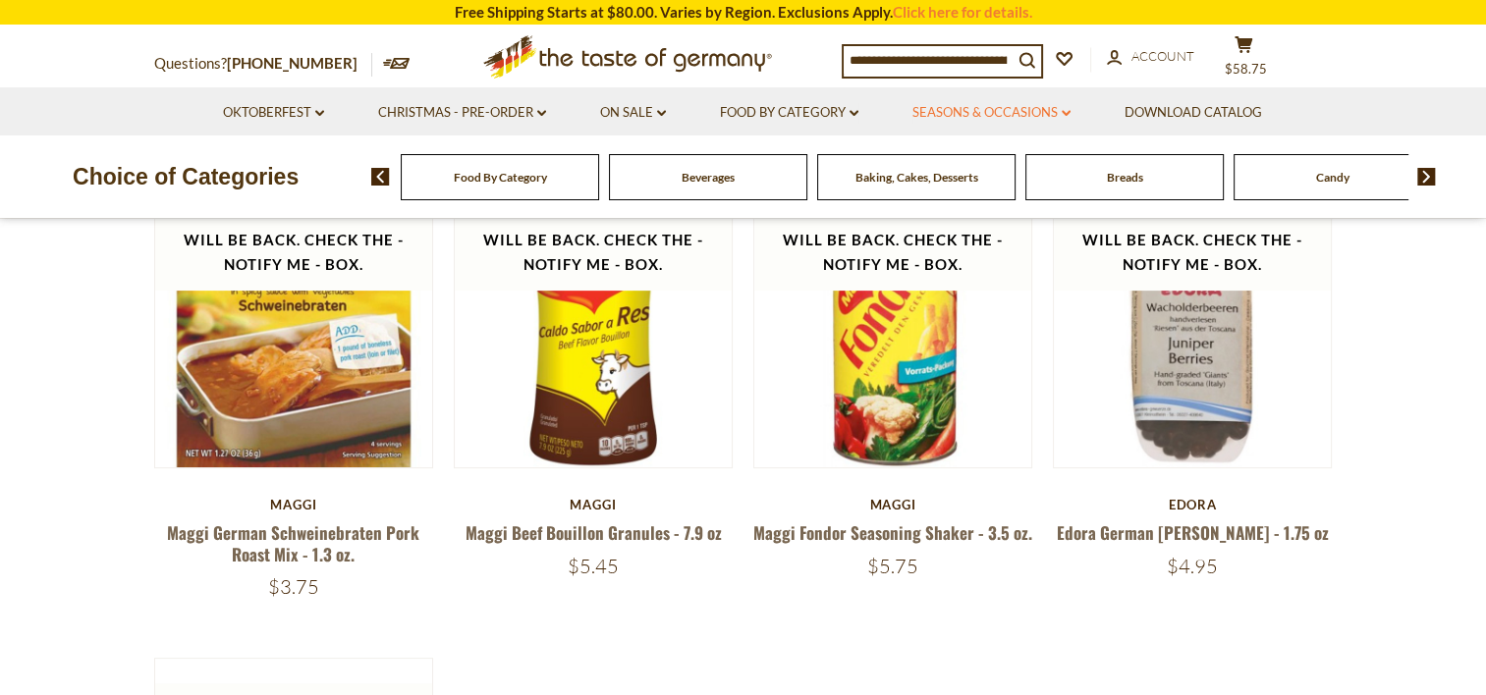
click at [1035, 112] on link "Seasons & Occasions dropdown_arrow" at bounding box center [991, 113] width 158 height 22
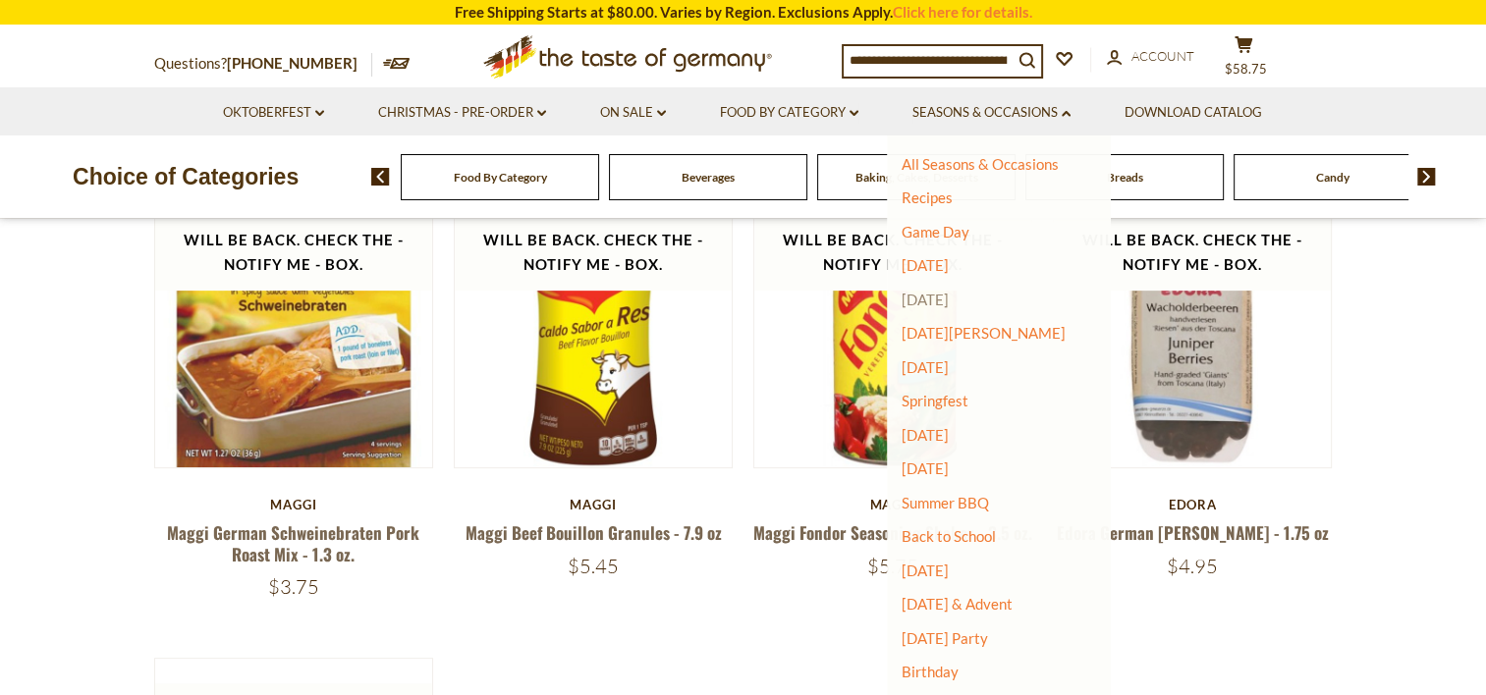
click at [948, 298] on link "[DATE]" at bounding box center [924, 300] width 47 height 18
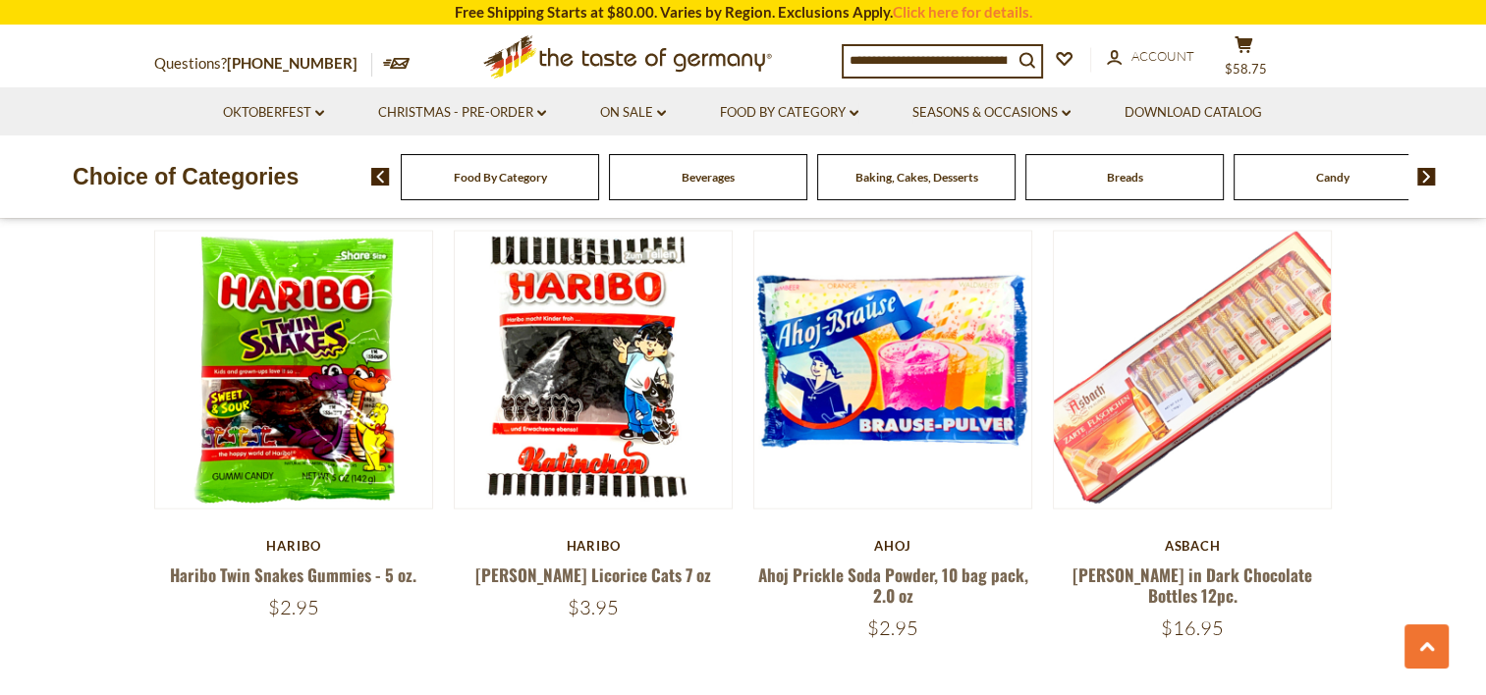
scroll to position [3927, 0]
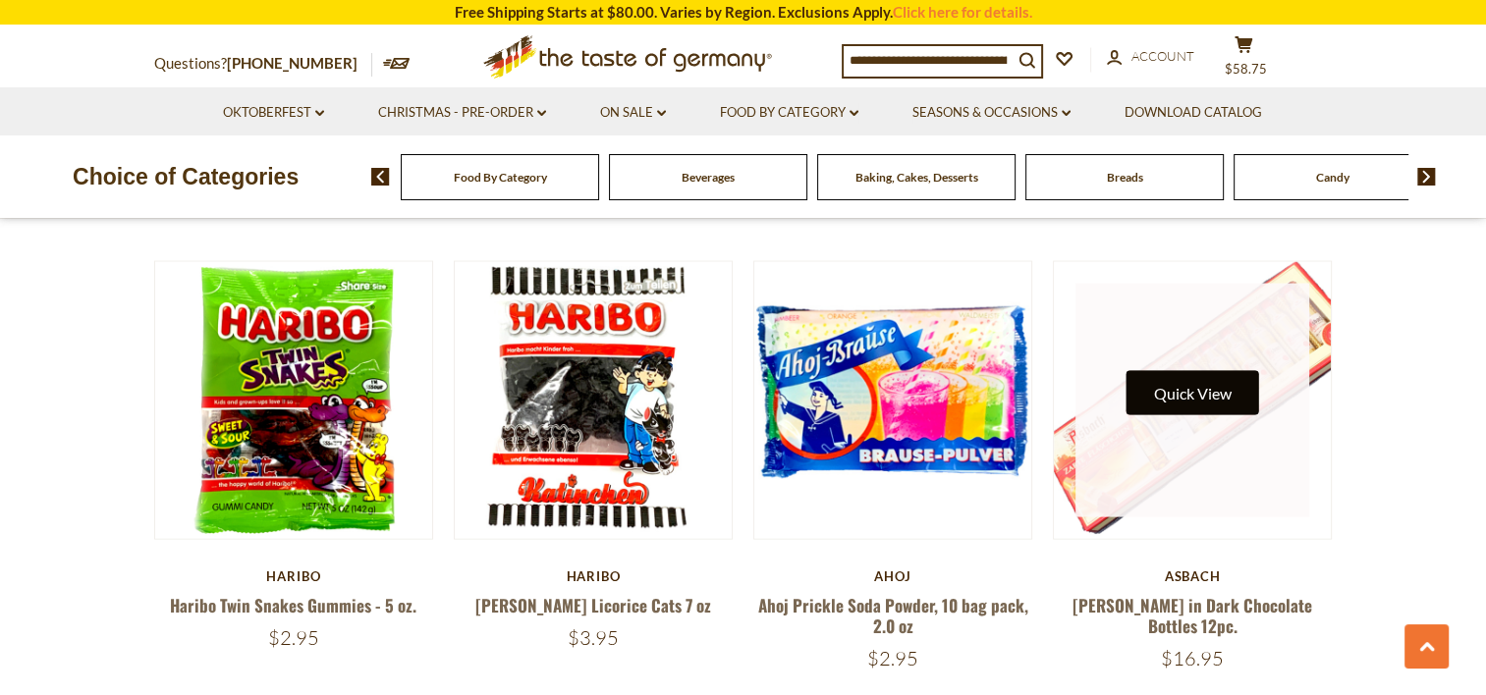
click at [1212, 371] on button "Quick View" at bounding box center [1192, 393] width 133 height 44
click at [1199, 397] on link at bounding box center [1192, 401] width 234 height 234
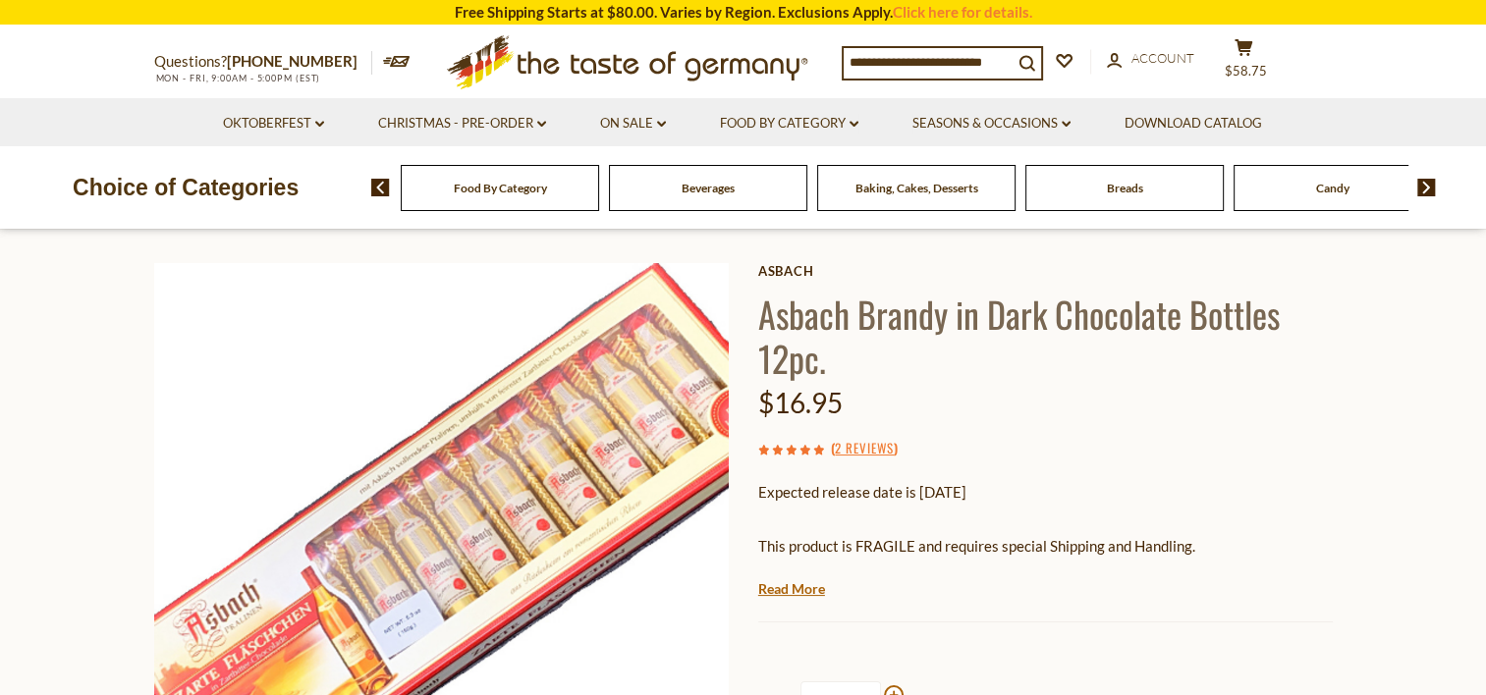
scroll to position [295, 0]
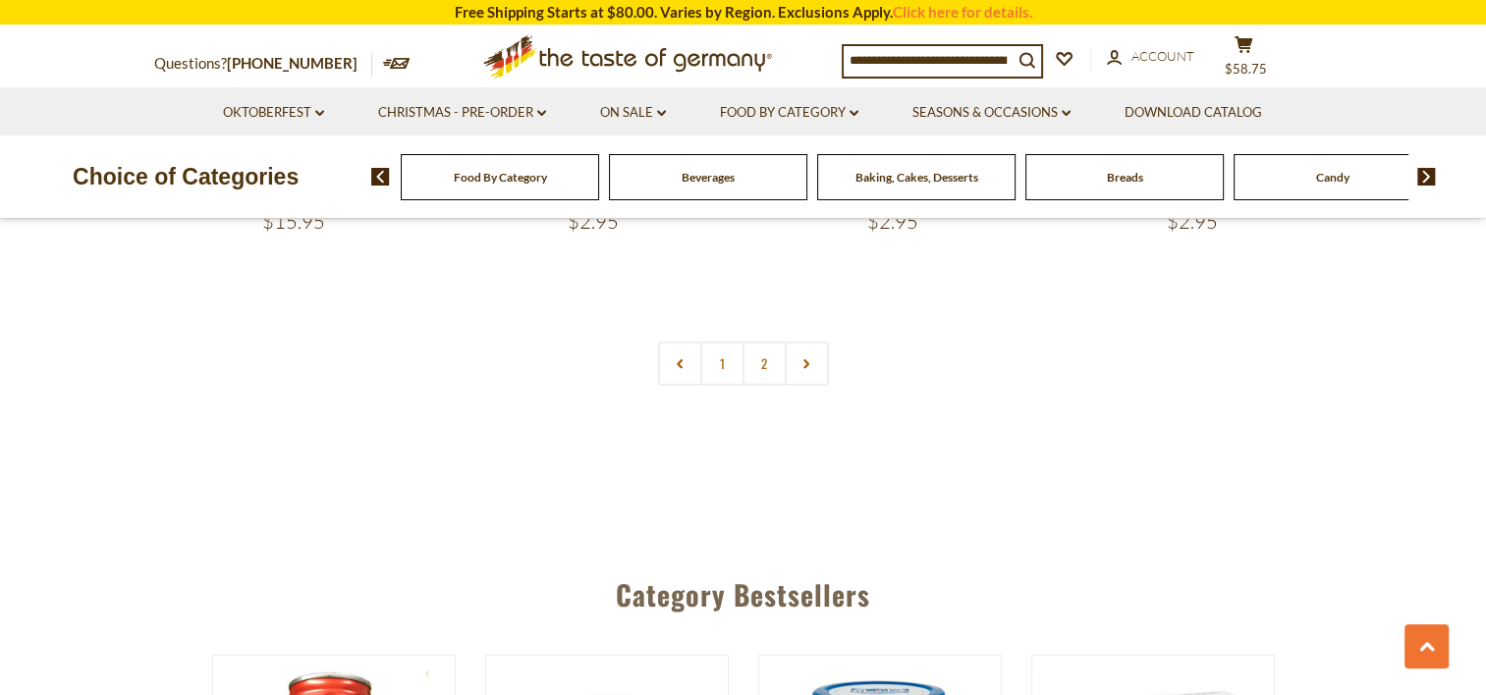
scroll to position [4244, 0]
